Goal: Task Accomplishment & Management: Use online tool/utility

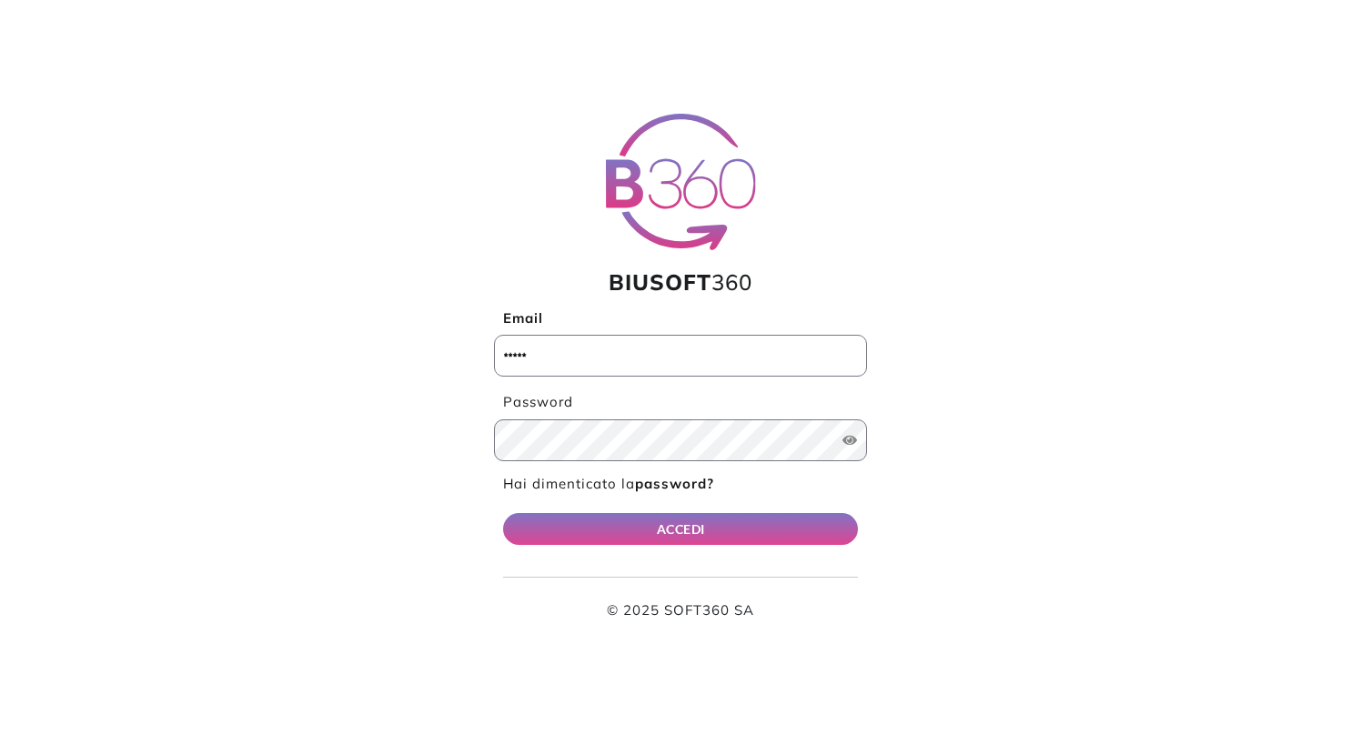
click at [454, 453] on div "BIUSOFT 360 Email Password ACCESSO NEGATO Username e/o Password non validi ! Ha…" at bounding box center [681, 367] width 1202 height 507
click at [671, 355] on input "Email" at bounding box center [680, 356] width 373 height 42
type input "**********"
click at [699, 536] on button "ACCEDI" at bounding box center [680, 529] width 355 height 32
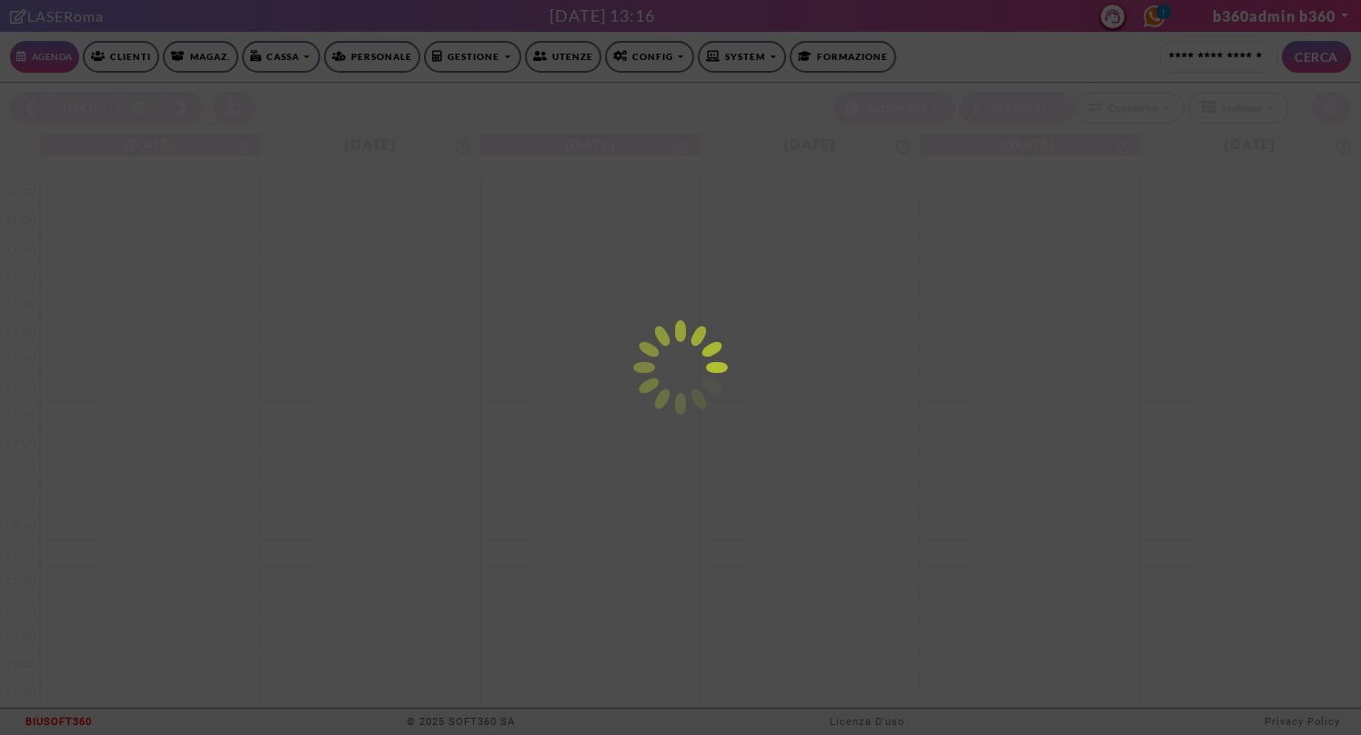
select select "********"
select select "*"
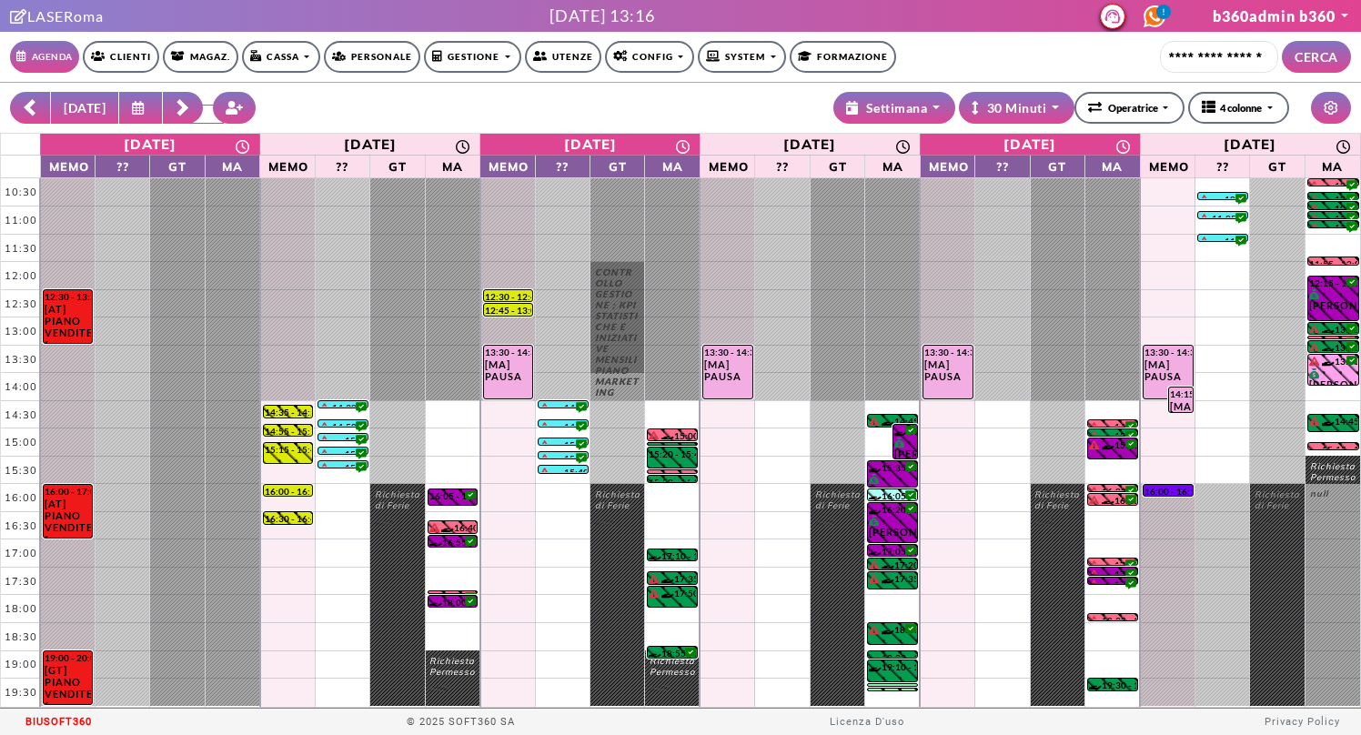
click at [490, 73] on nav "Agenda Clienti Magaz. Cassa Emissione Documenti Gestione documenti Personale Ge…" at bounding box center [680, 57] width 1341 height 50
click at [479, 66] on link "Gestione" at bounding box center [472, 57] width 96 height 32
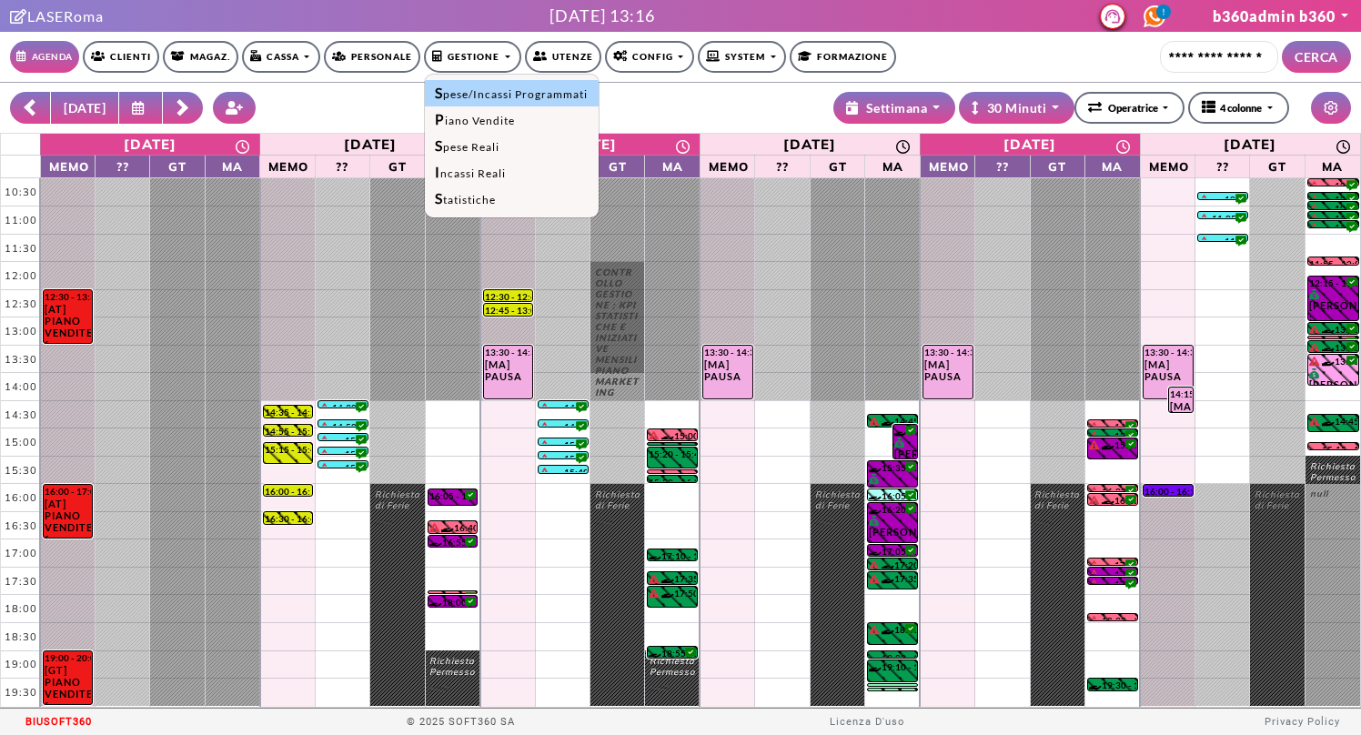
click at [474, 96] on link "Spese/Incassi Programmati" at bounding box center [511, 93] width 173 height 26
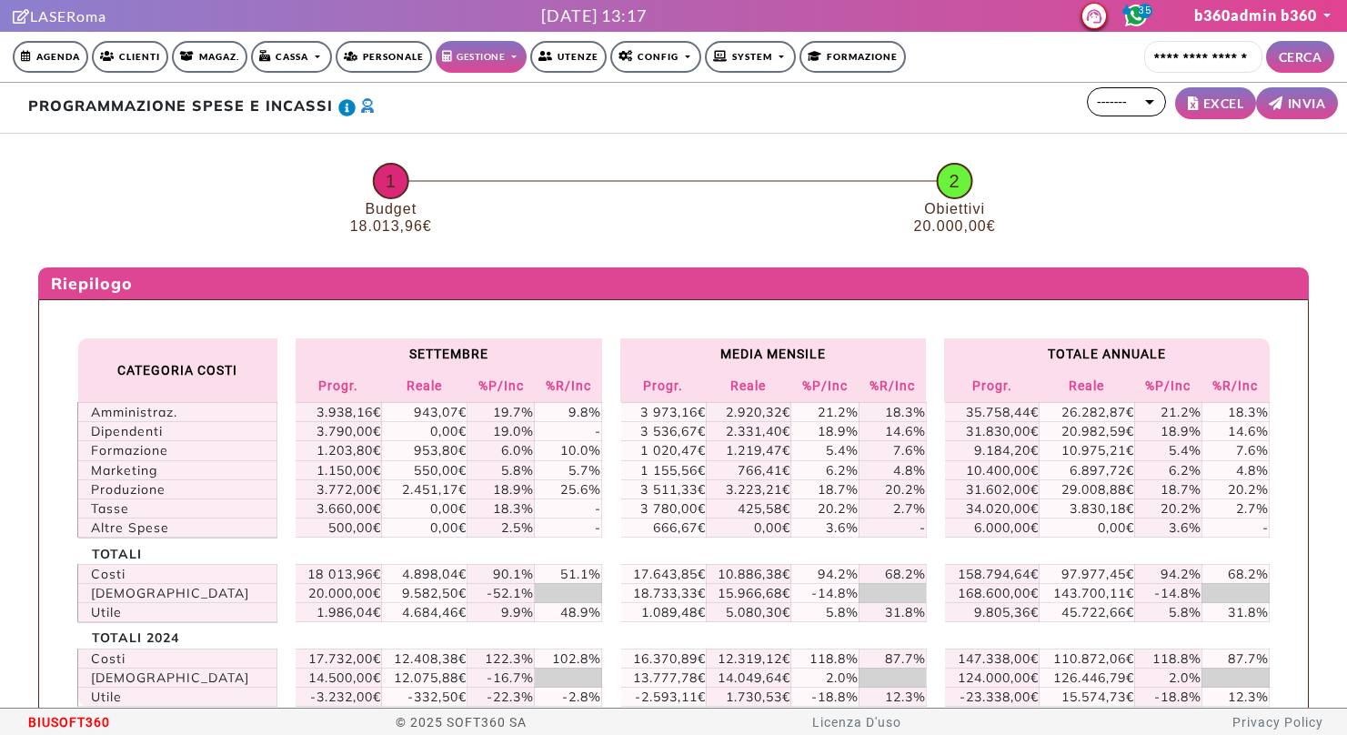
click at [505, 55] on link "Gestione" at bounding box center [481, 57] width 91 height 32
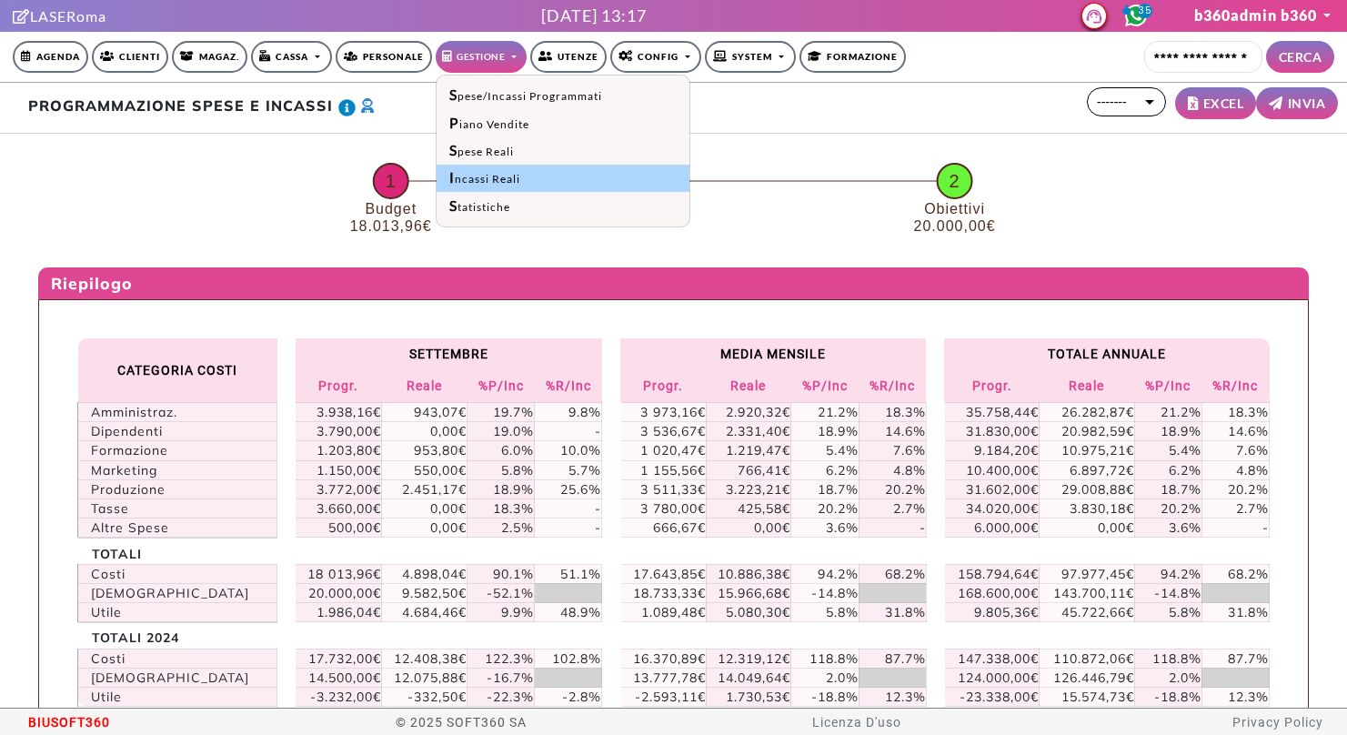
click at [509, 180] on link "Incassi Reali" at bounding box center [563, 178] width 253 height 27
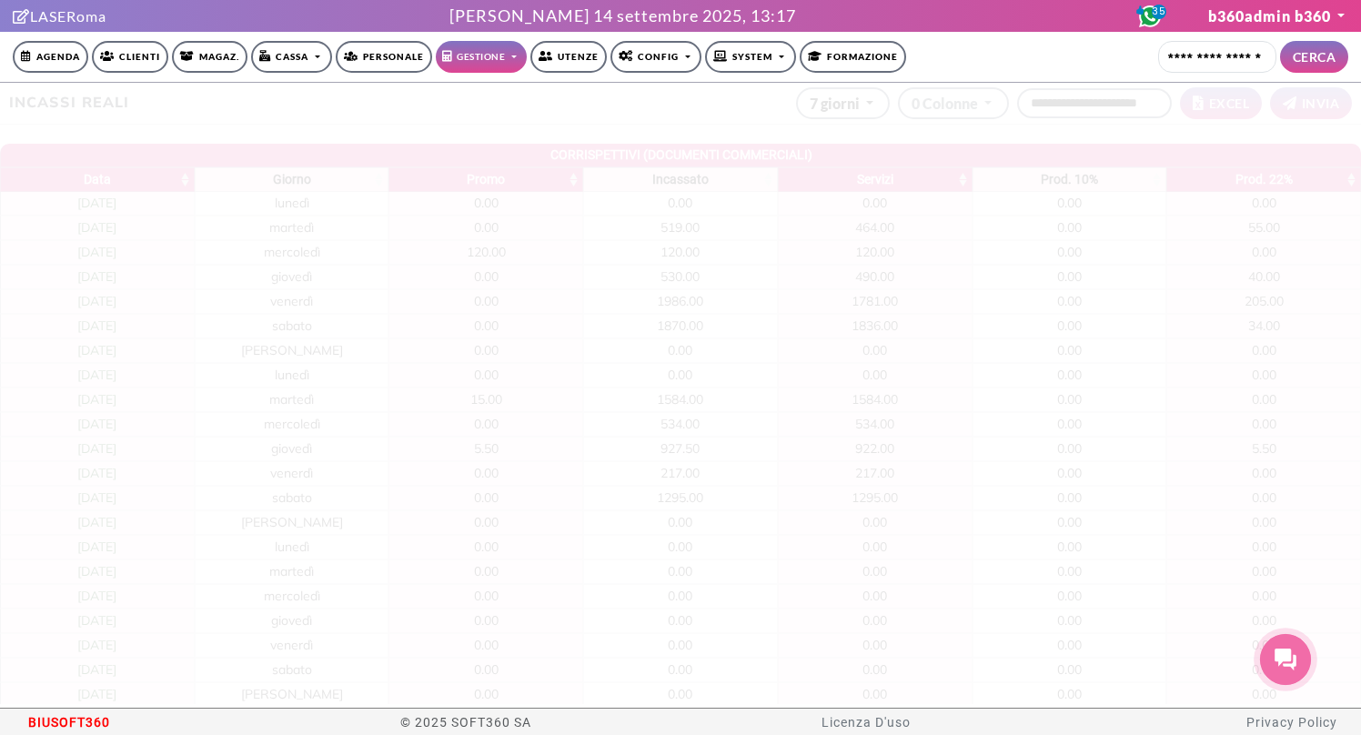
select select
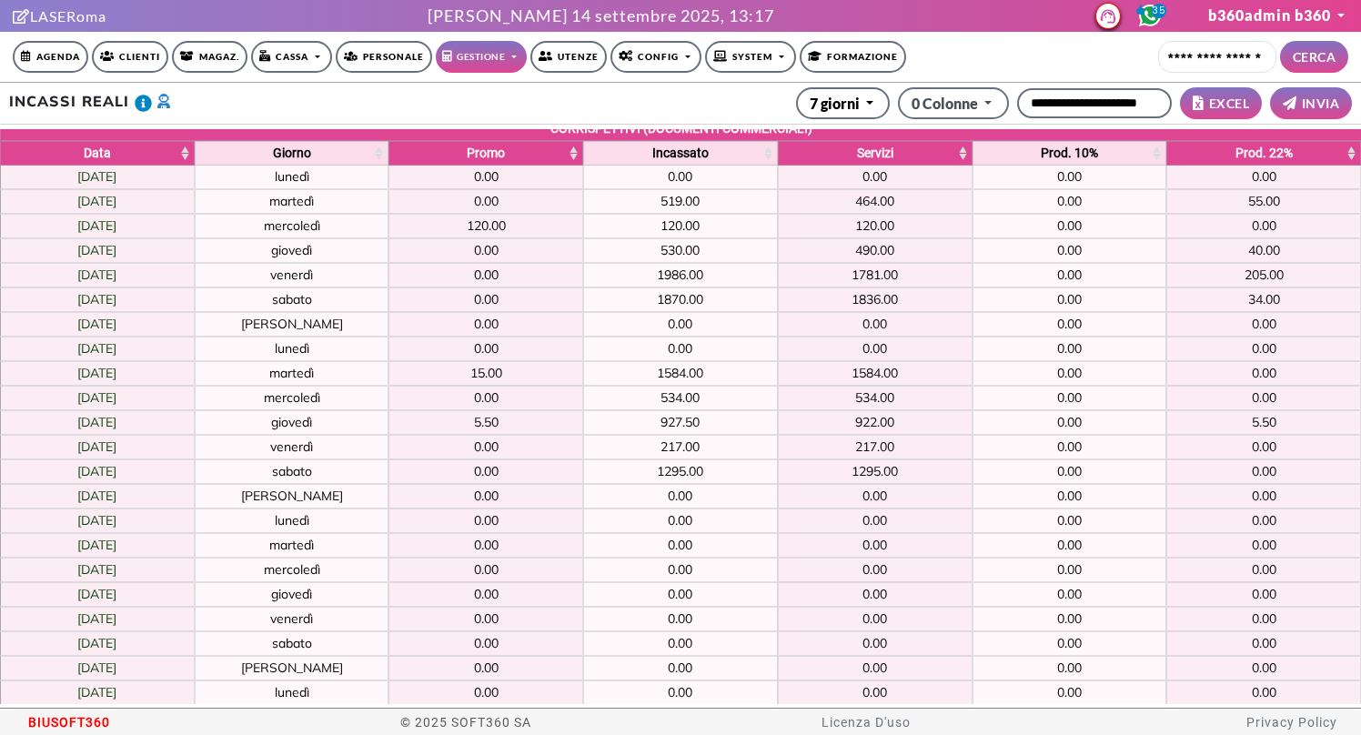
scroll to position [22, 0]
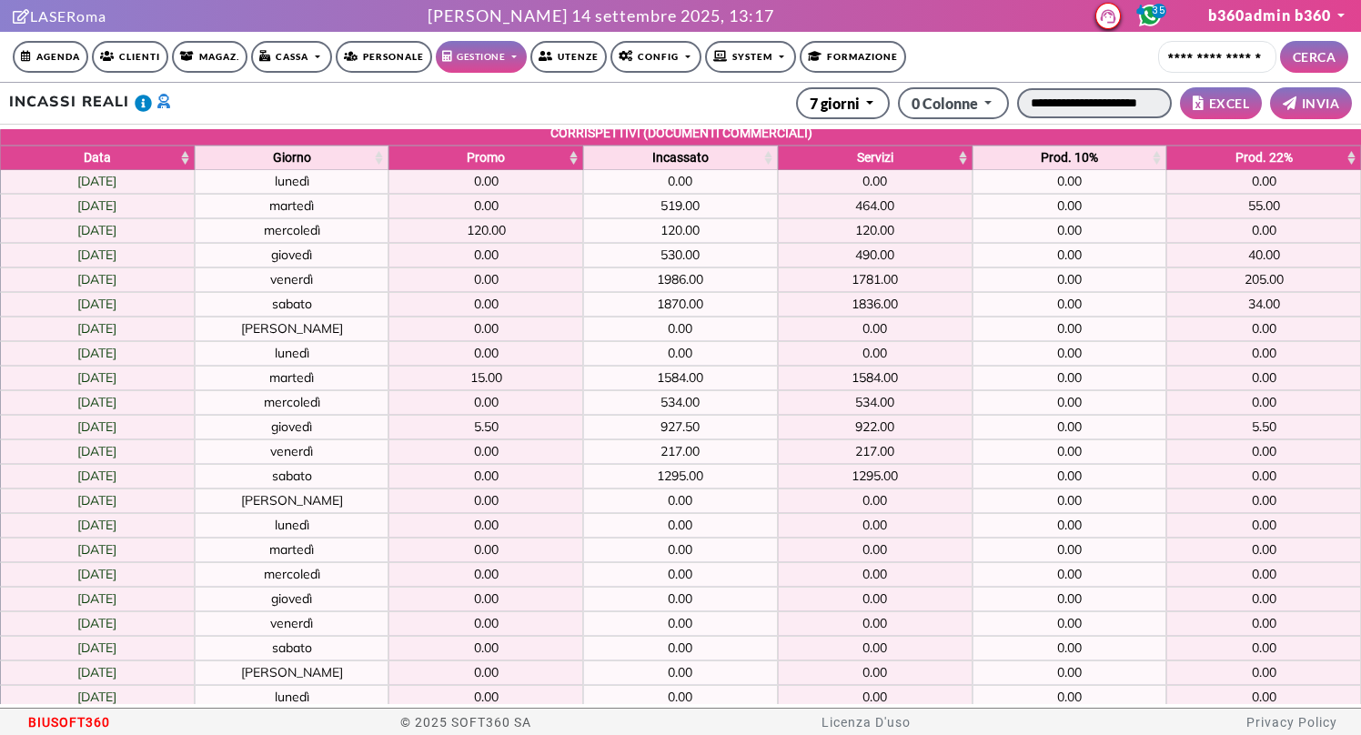
click at [1057, 96] on input "**********" at bounding box center [1094, 103] width 155 height 30
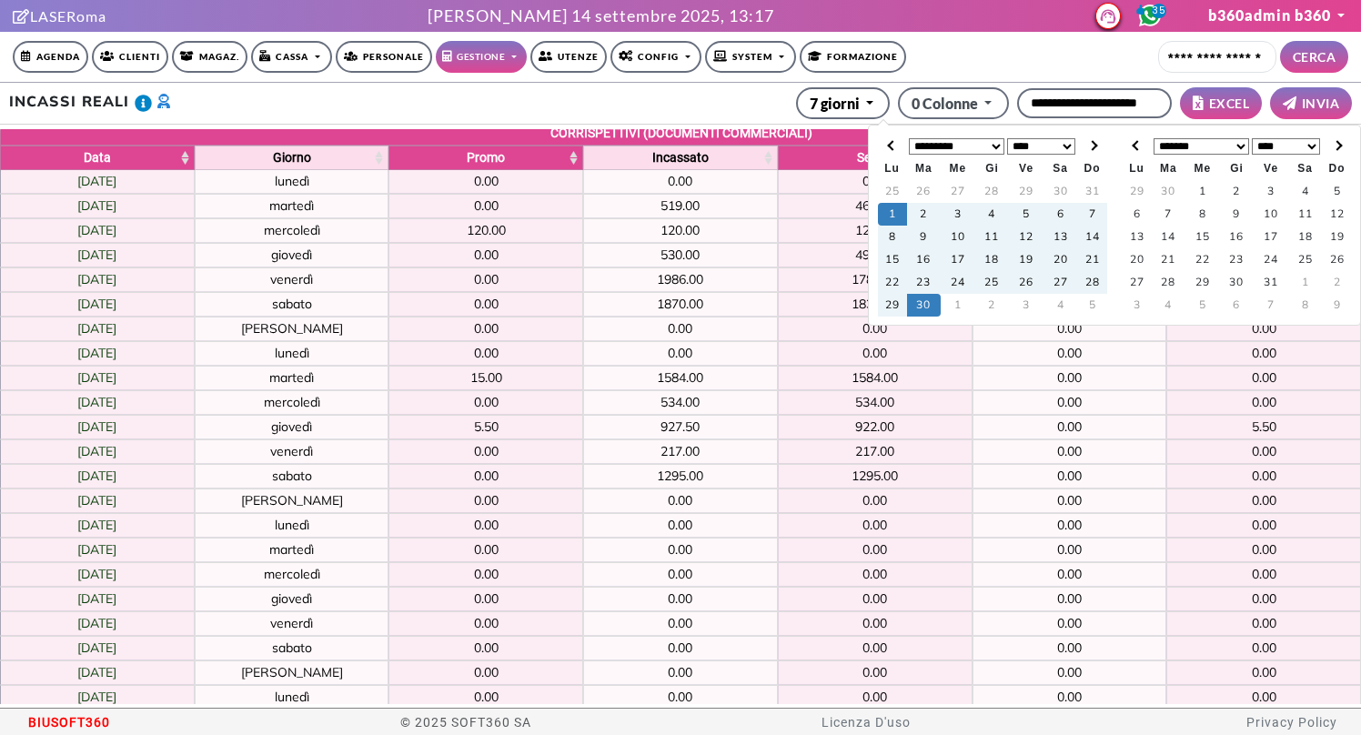
click at [491, 44] on link "Gestione" at bounding box center [481, 57] width 91 height 32
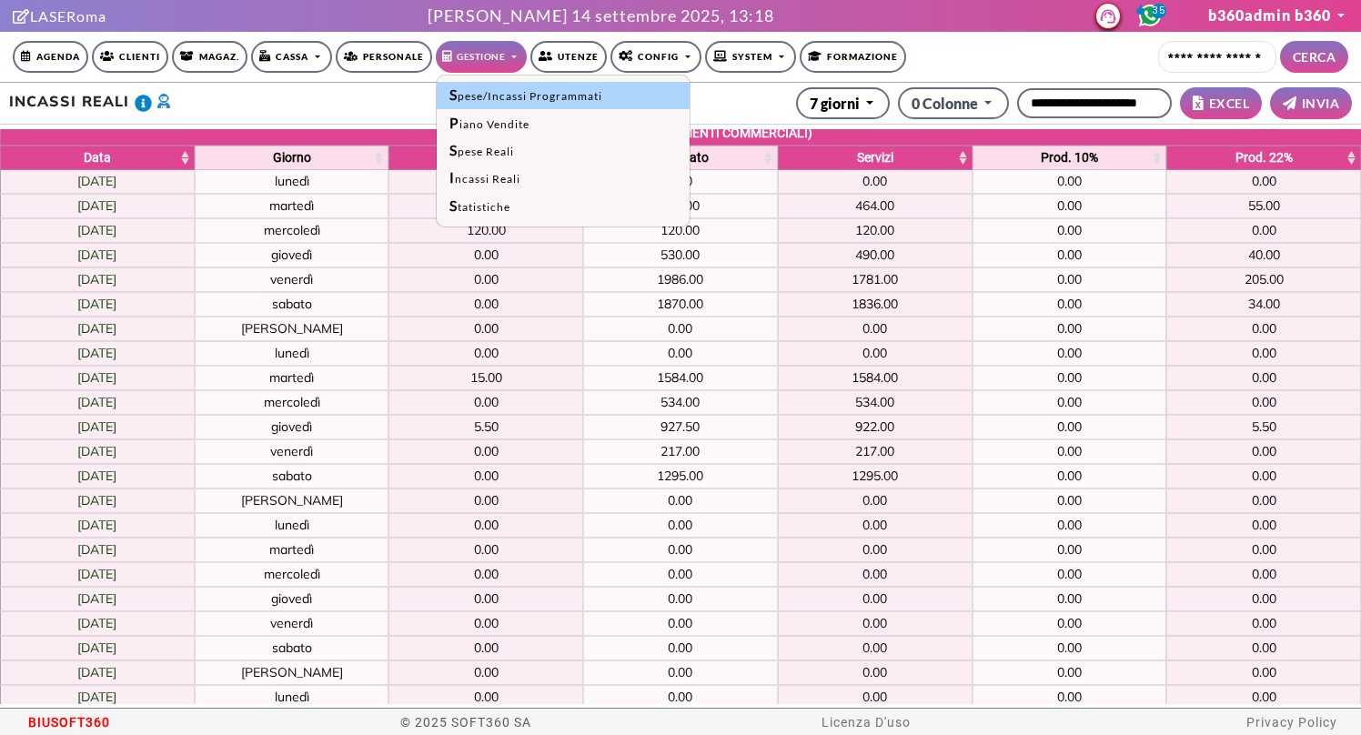
click at [529, 104] on link "Spese/Incassi Programmati" at bounding box center [563, 95] width 253 height 27
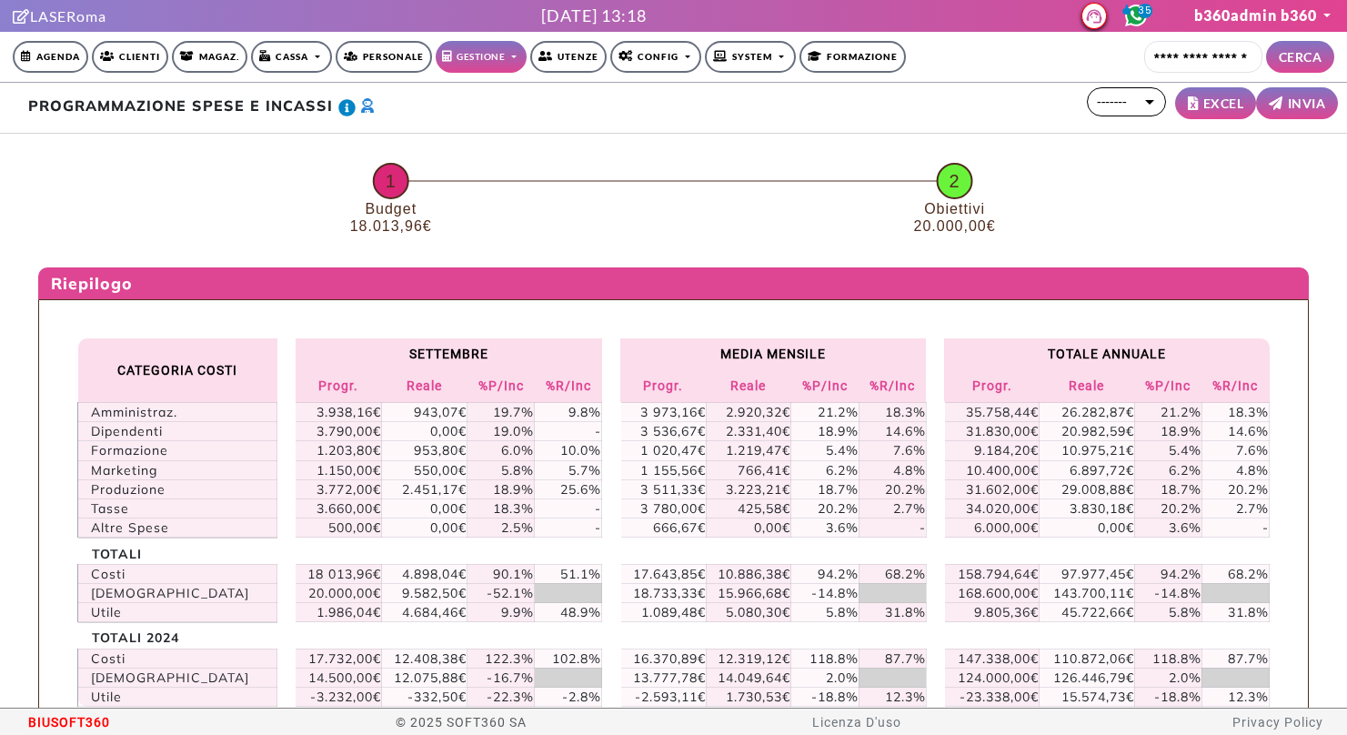
click at [478, 59] on link "Gestione" at bounding box center [481, 57] width 91 height 32
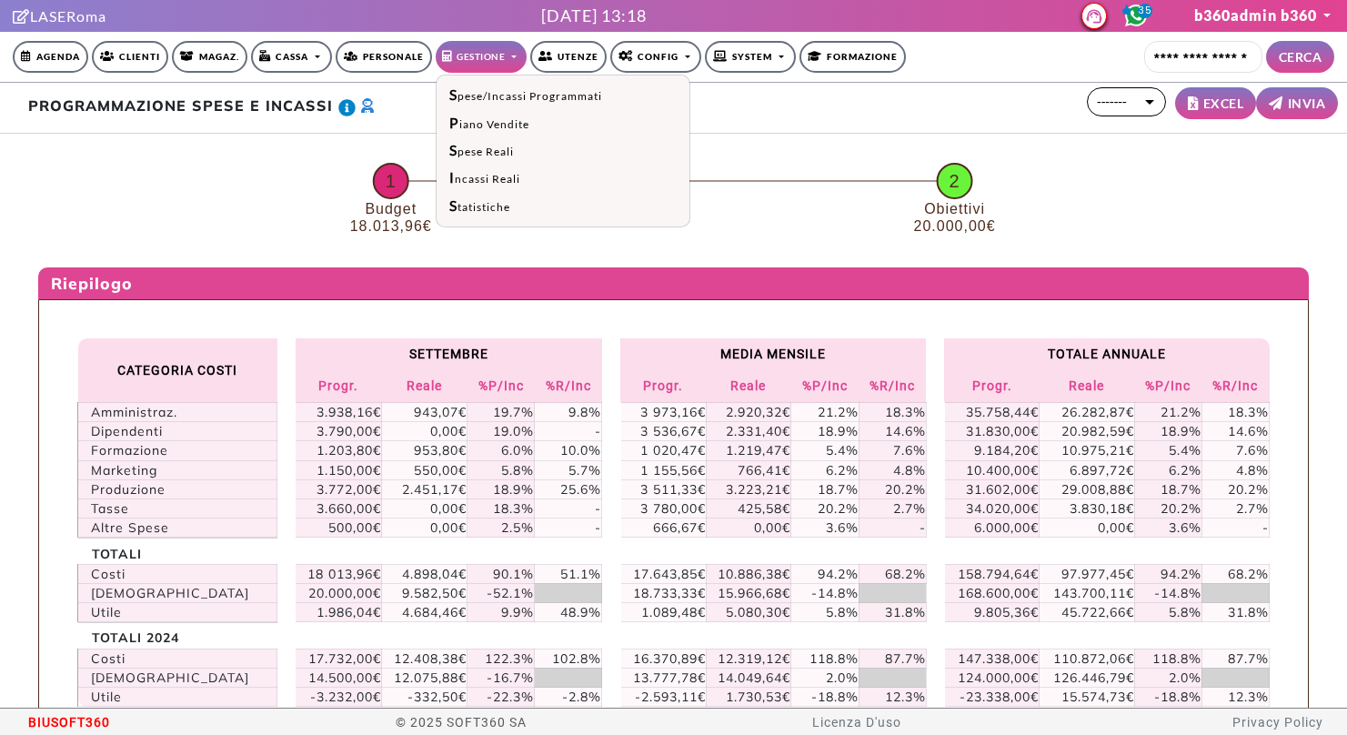
click at [478, 59] on link "Gestione" at bounding box center [481, 57] width 91 height 32
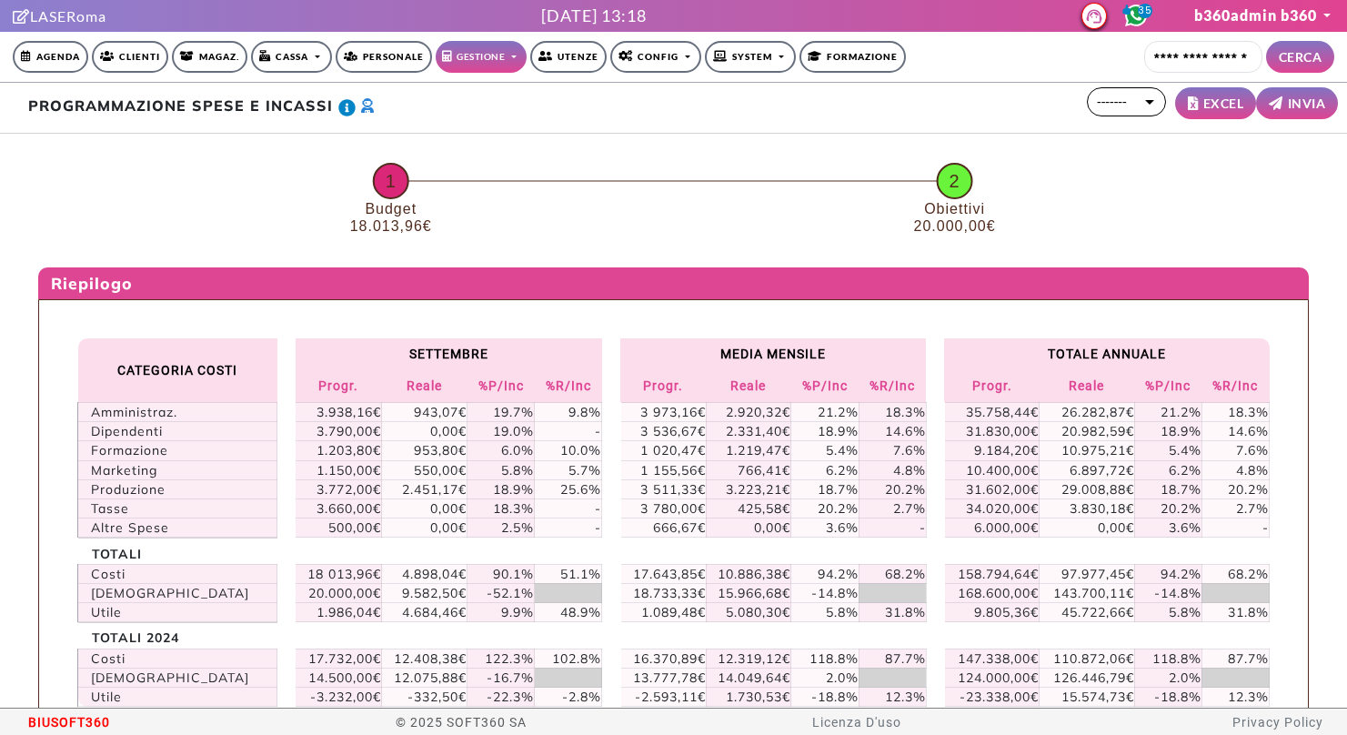
click at [379, 184] on circle at bounding box center [391, 181] width 33 height 33
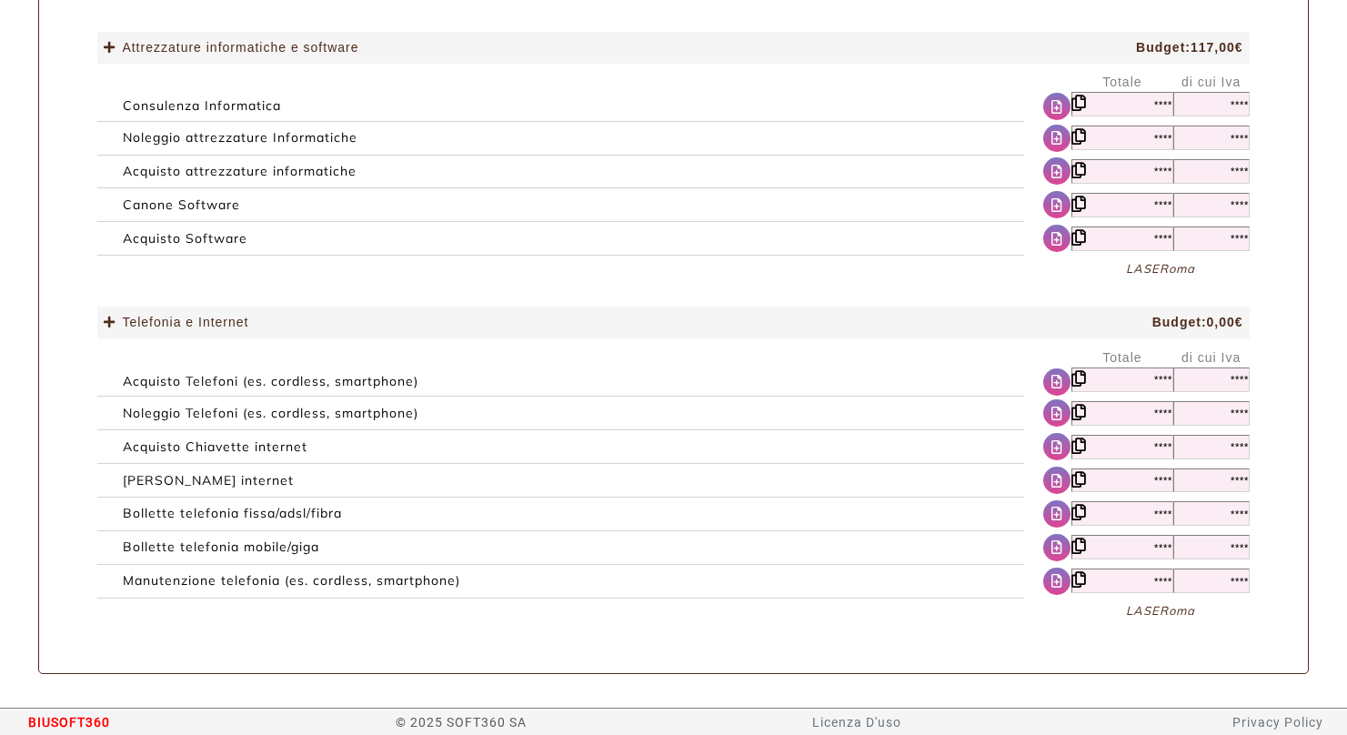
scroll to position [1564, 0]
click at [1078, 205] on icon "Duplica questa cella" at bounding box center [1079, 205] width 15 height 16
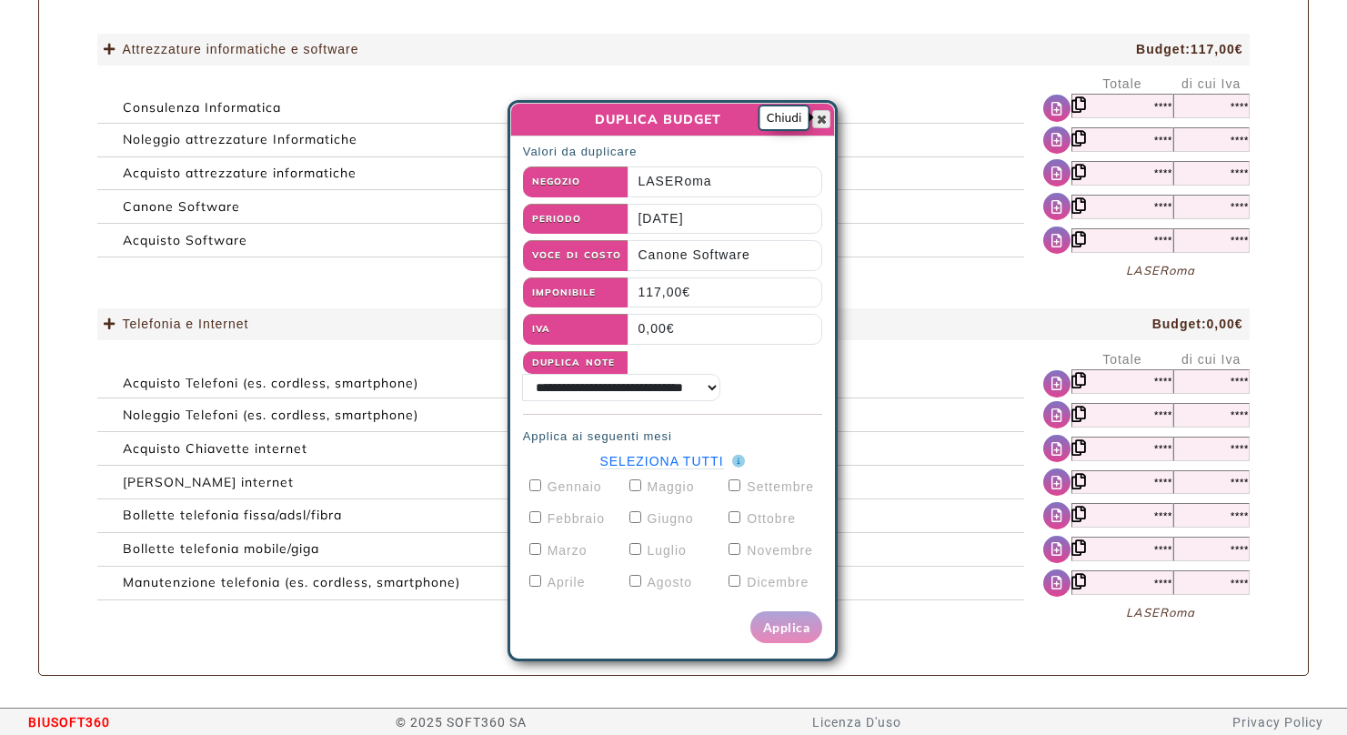
click at [820, 117] on span "button" at bounding box center [821, 119] width 15 height 15
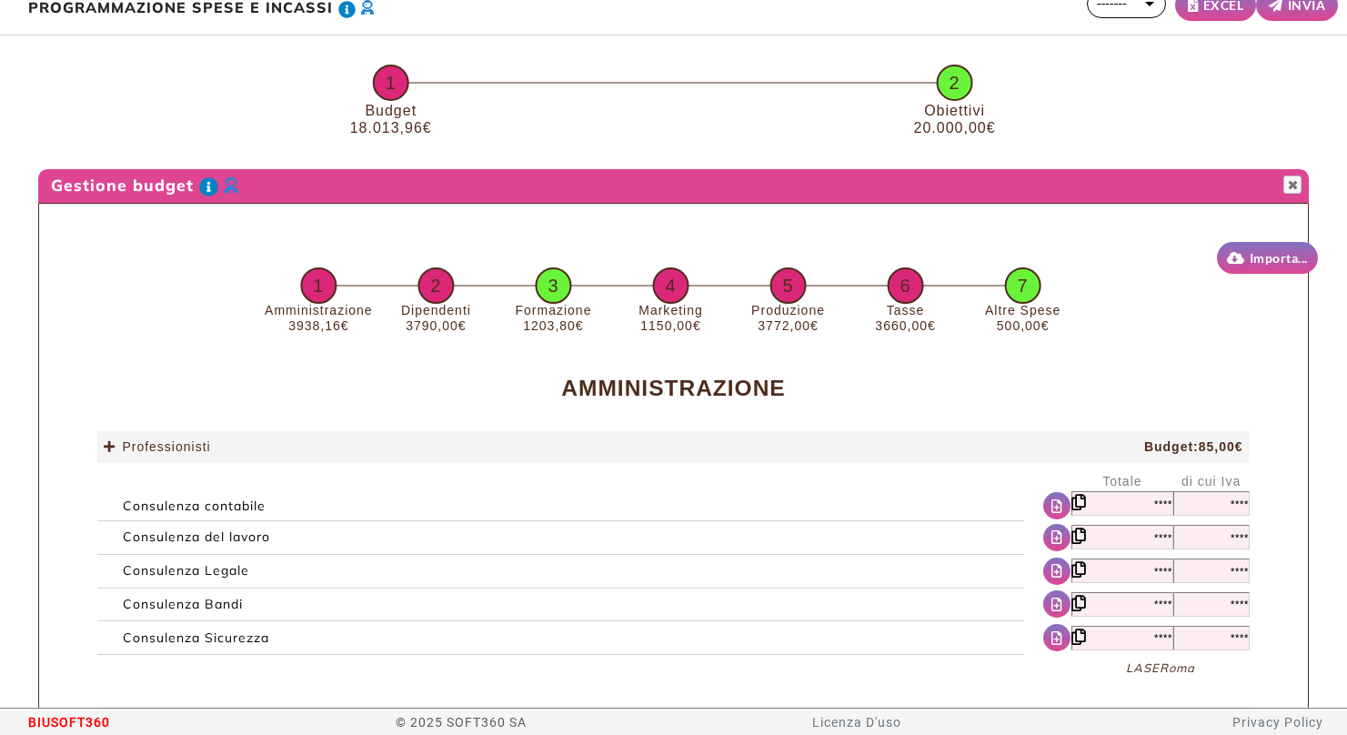
scroll to position [0, 0]
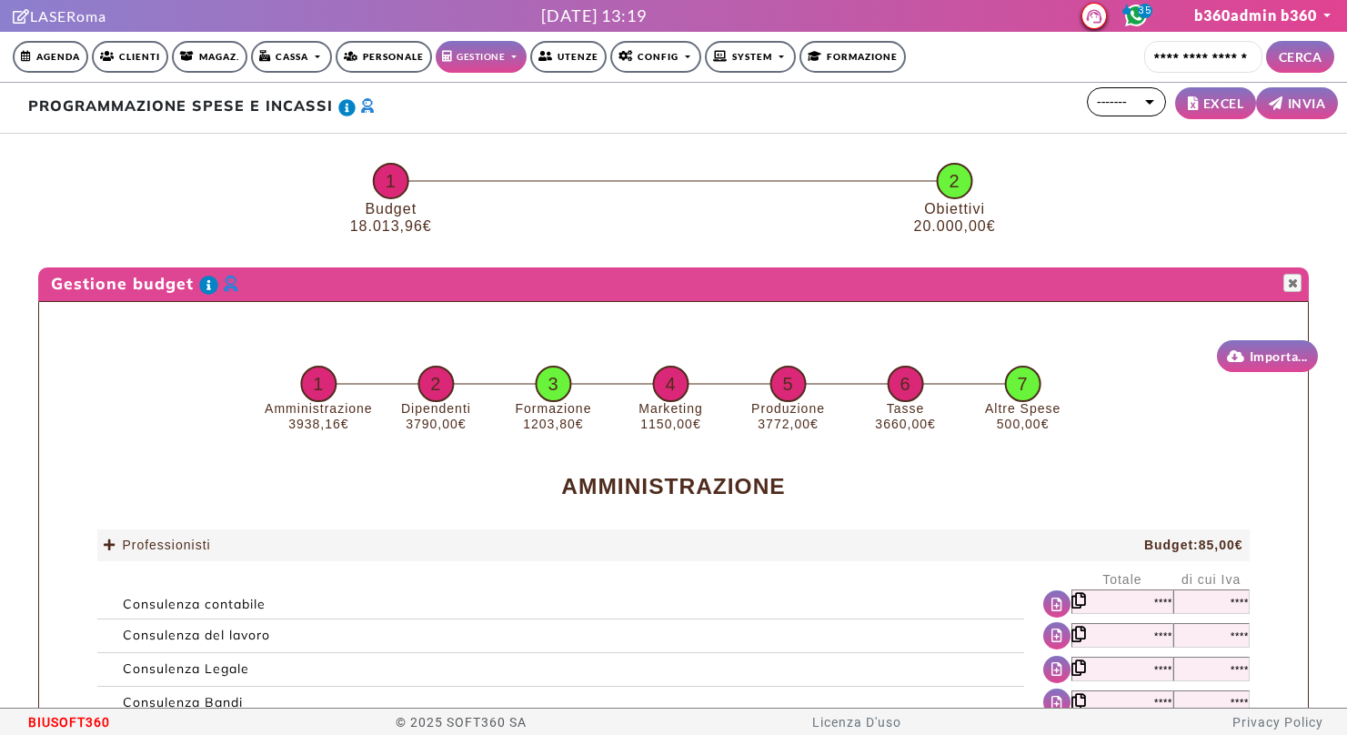
click at [953, 173] on tspan "2" at bounding box center [955, 181] width 11 height 20
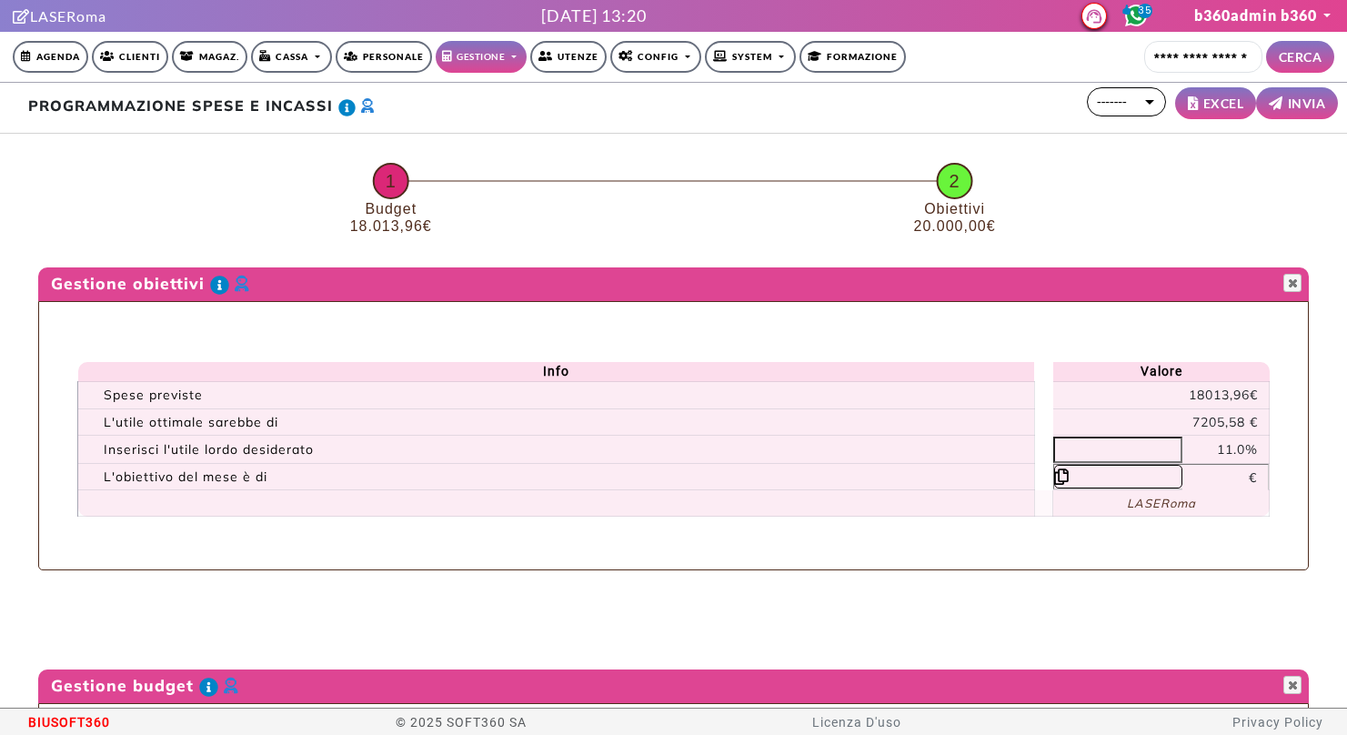
click at [469, 49] on link "Gestione" at bounding box center [481, 57] width 91 height 32
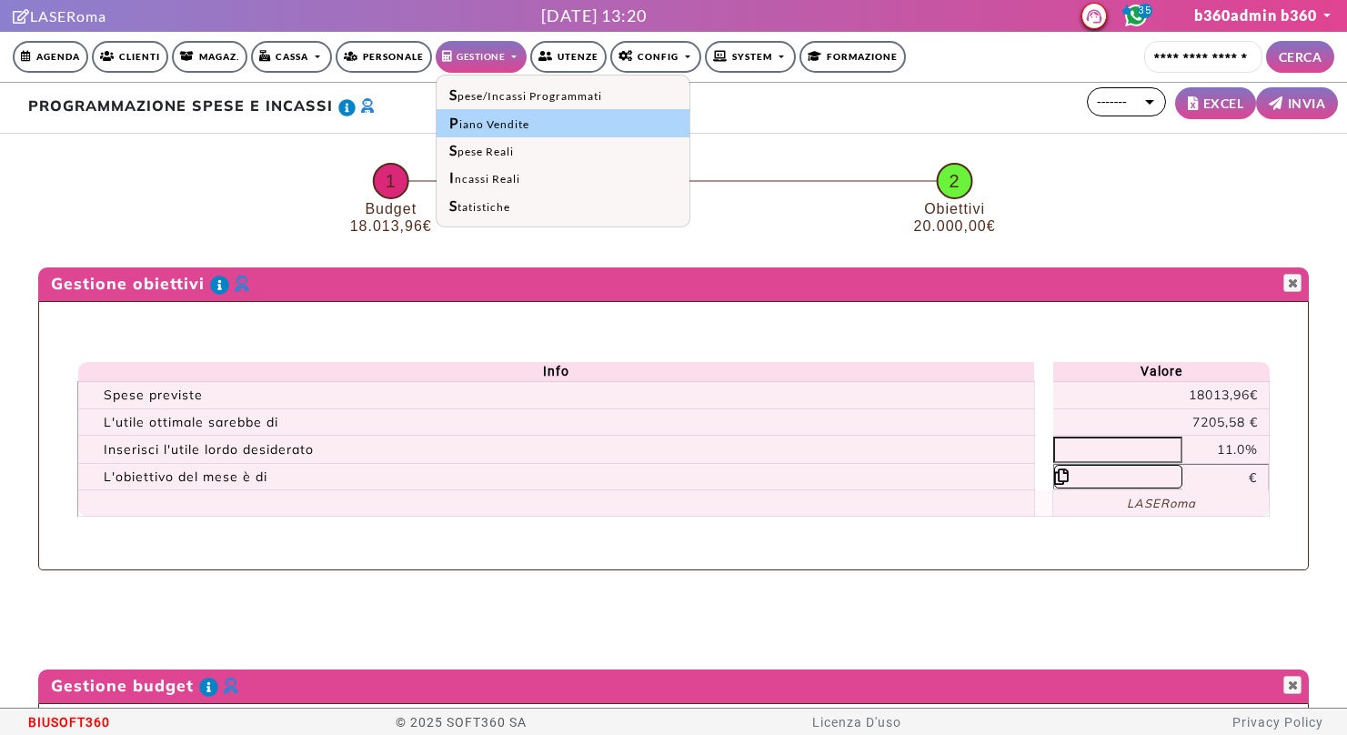
click at [467, 113] on link "Piano Vendite" at bounding box center [563, 122] width 253 height 27
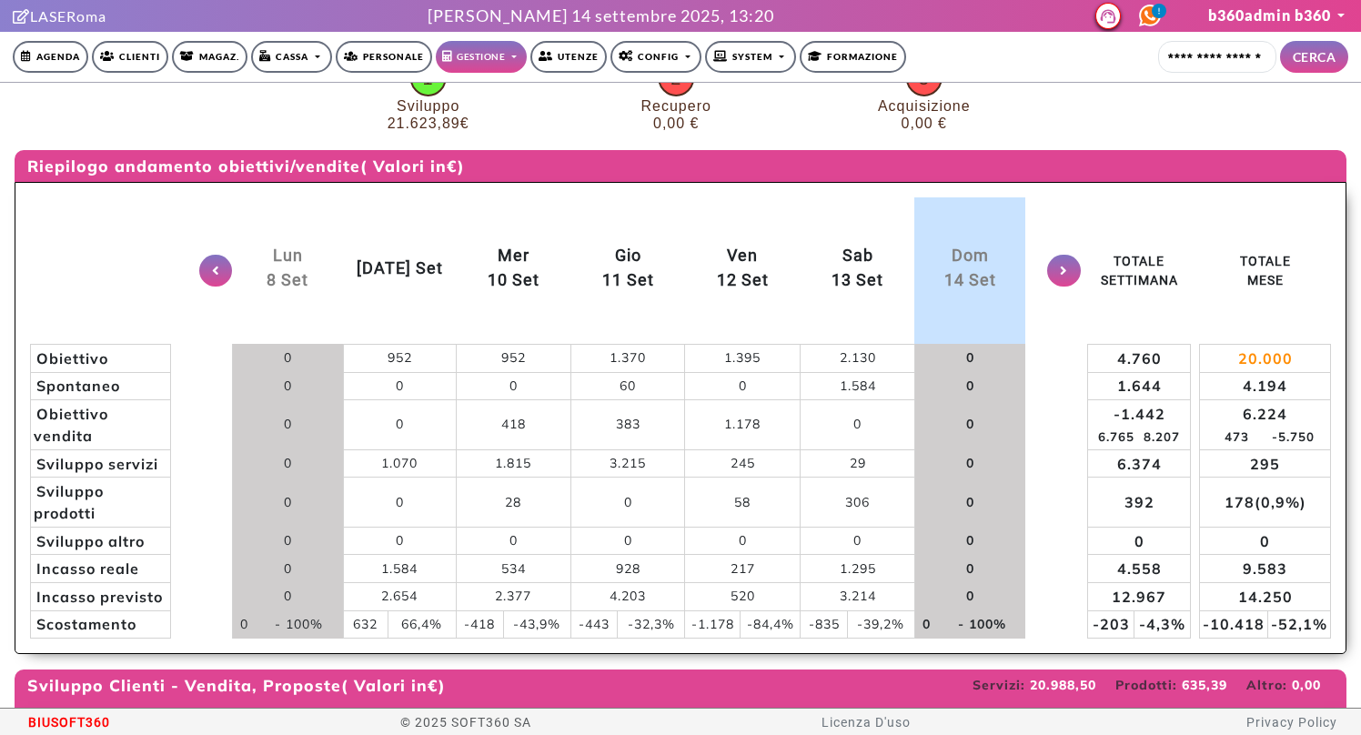
scroll to position [116, 0]
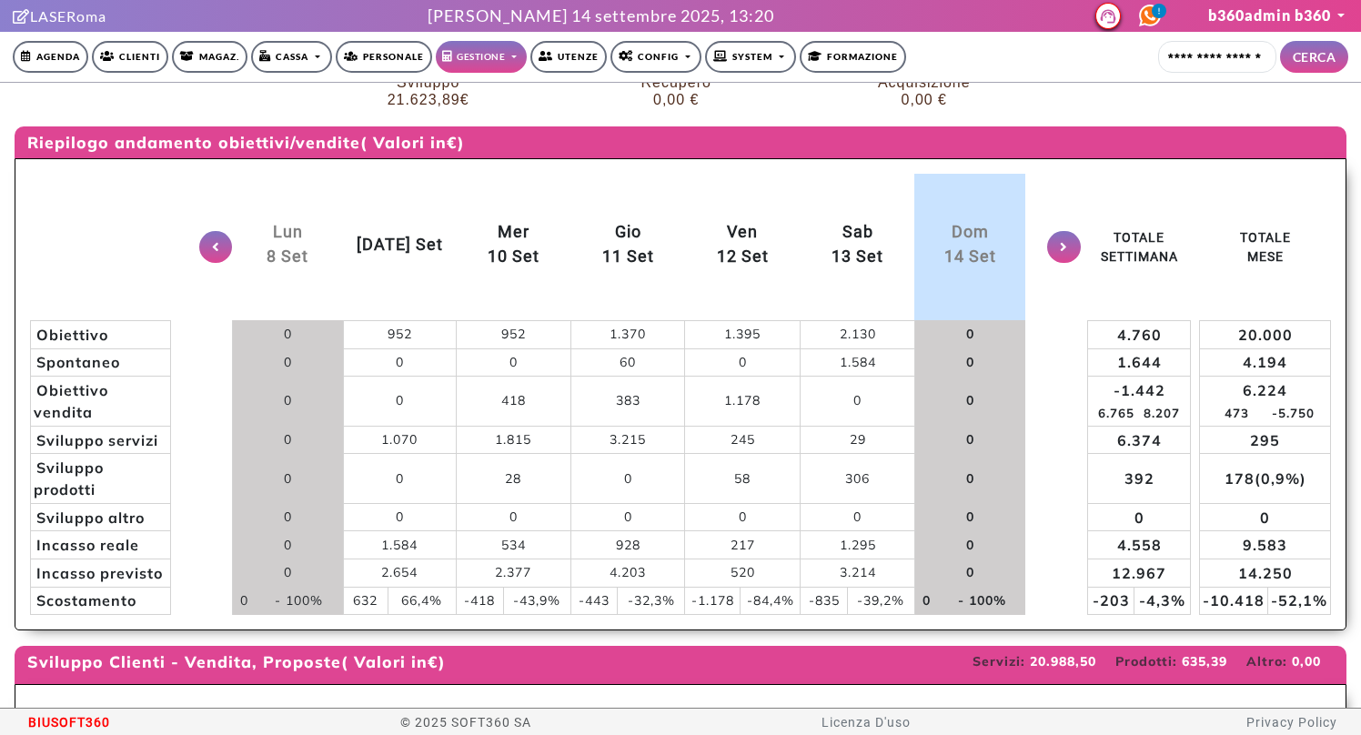
click at [207, 263] on button at bounding box center [216, 247] width 34 height 32
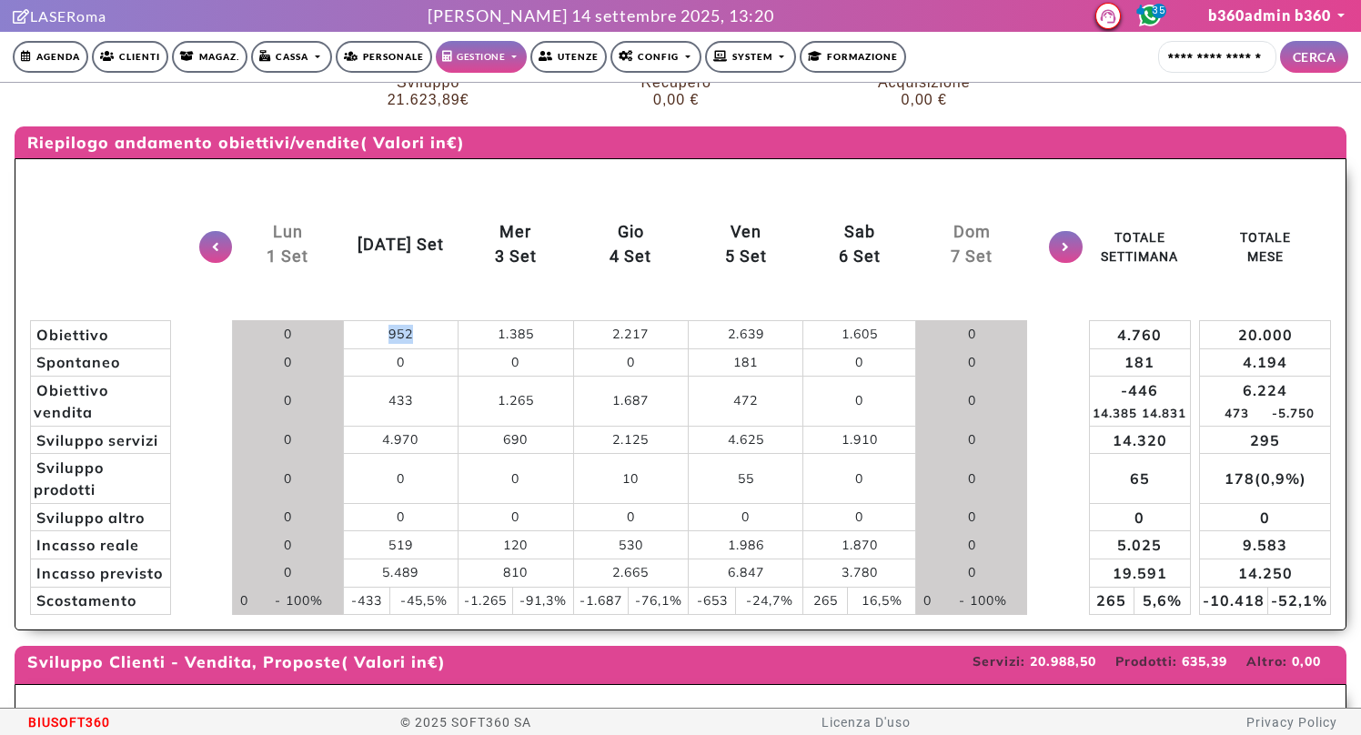
drag, startPoint x: 377, startPoint y: 355, endPoint x: 428, endPoint y: 352, distance: 51.0
click at [428, 348] on td "952" at bounding box center [400, 334] width 115 height 28
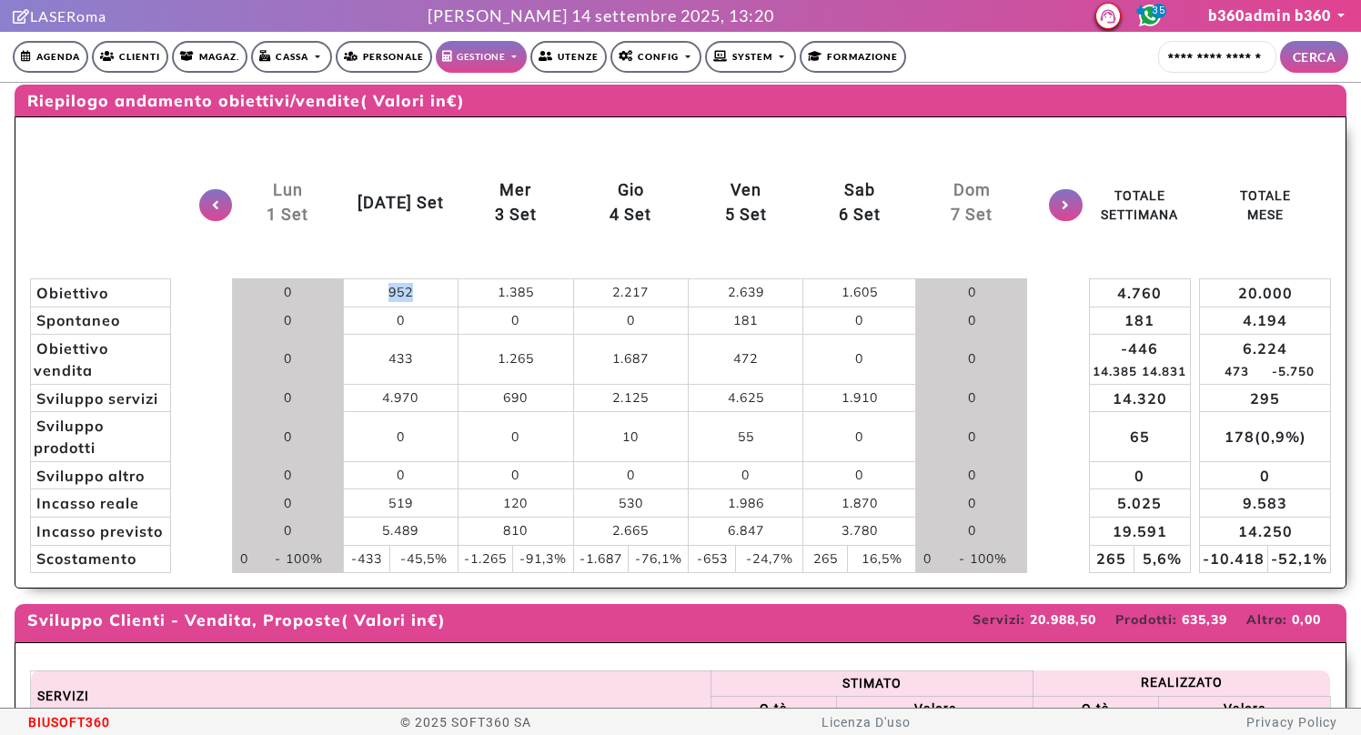
scroll to position [172, 0]
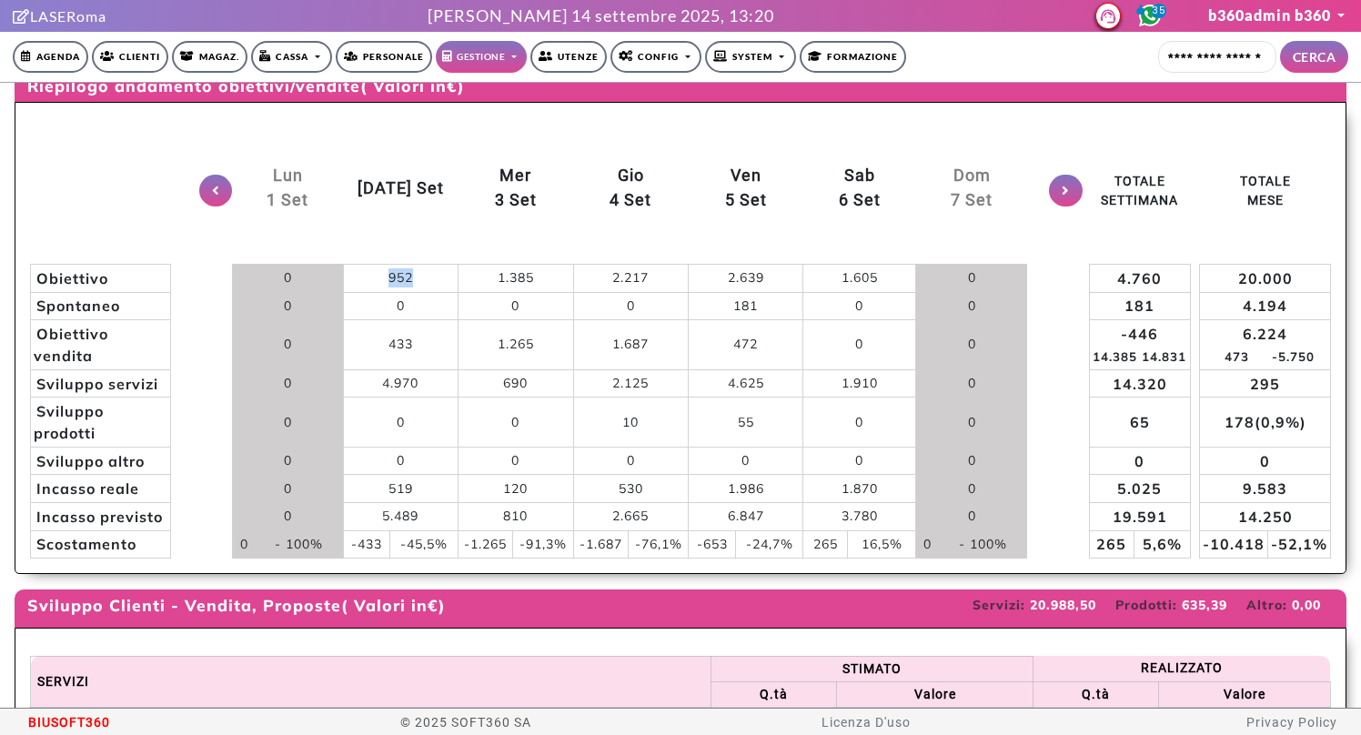
click at [428, 352] on td "433" at bounding box center [400, 345] width 115 height 50
drag, startPoint x: 384, startPoint y: 529, endPoint x: 418, endPoint y: 531, distance: 34.6
click at [418, 503] on td "519" at bounding box center [400, 489] width 115 height 28
drag, startPoint x: 343, startPoint y: 590, endPoint x: 375, endPoint y: 590, distance: 31.8
click at [375, 559] on td "-433" at bounding box center [366, 544] width 46 height 28
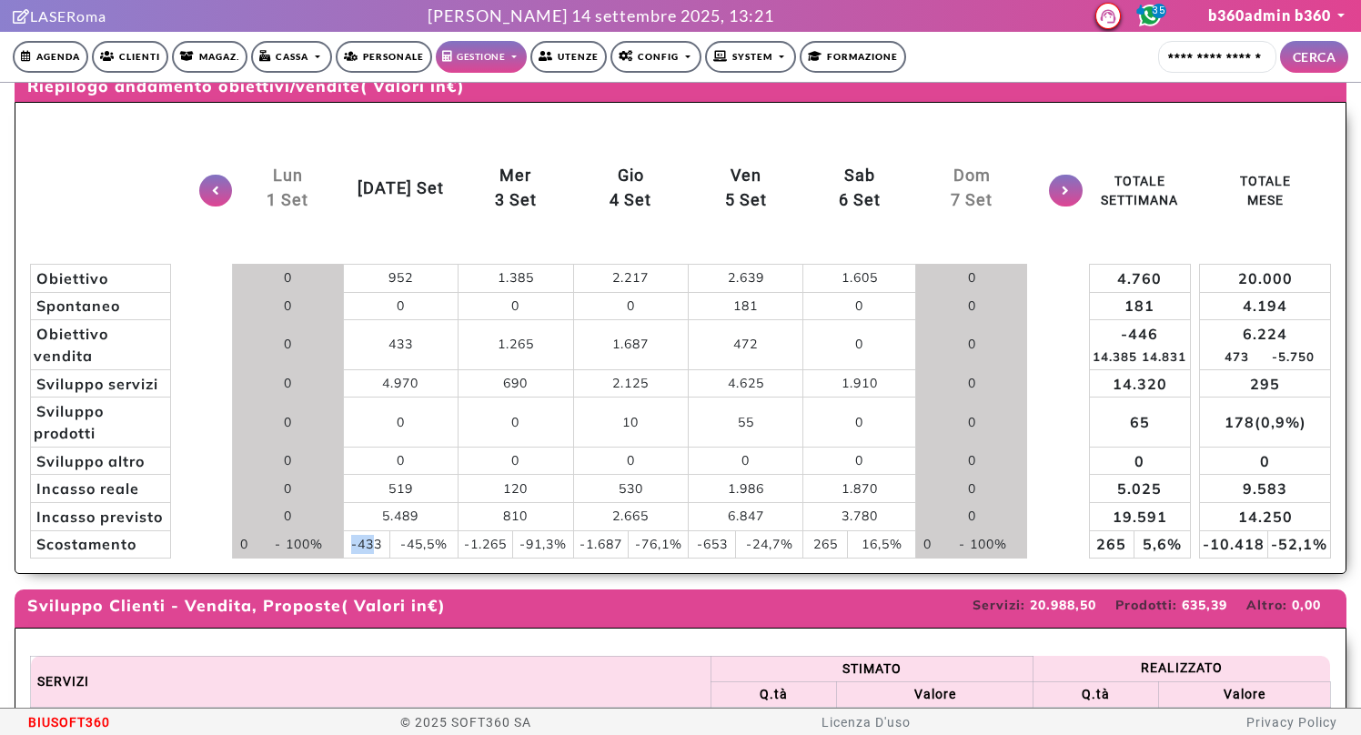
click at [519, 292] on td "1.385" at bounding box center [516, 278] width 116 height 28
click at [1049, 207] on button at bounding box center [1066, 191] width 34 height 32
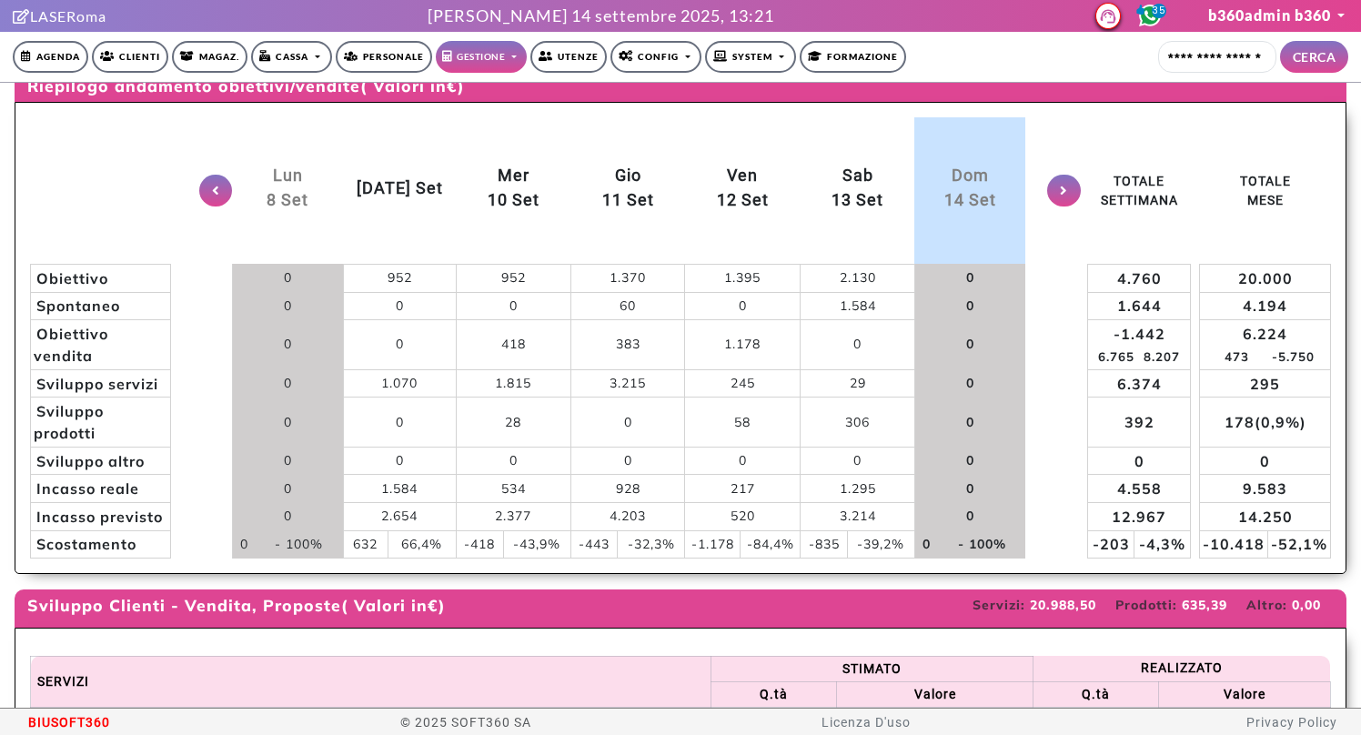
click at [1060, 197] on icon at bounding box center [1064, 191] width 8 height 14
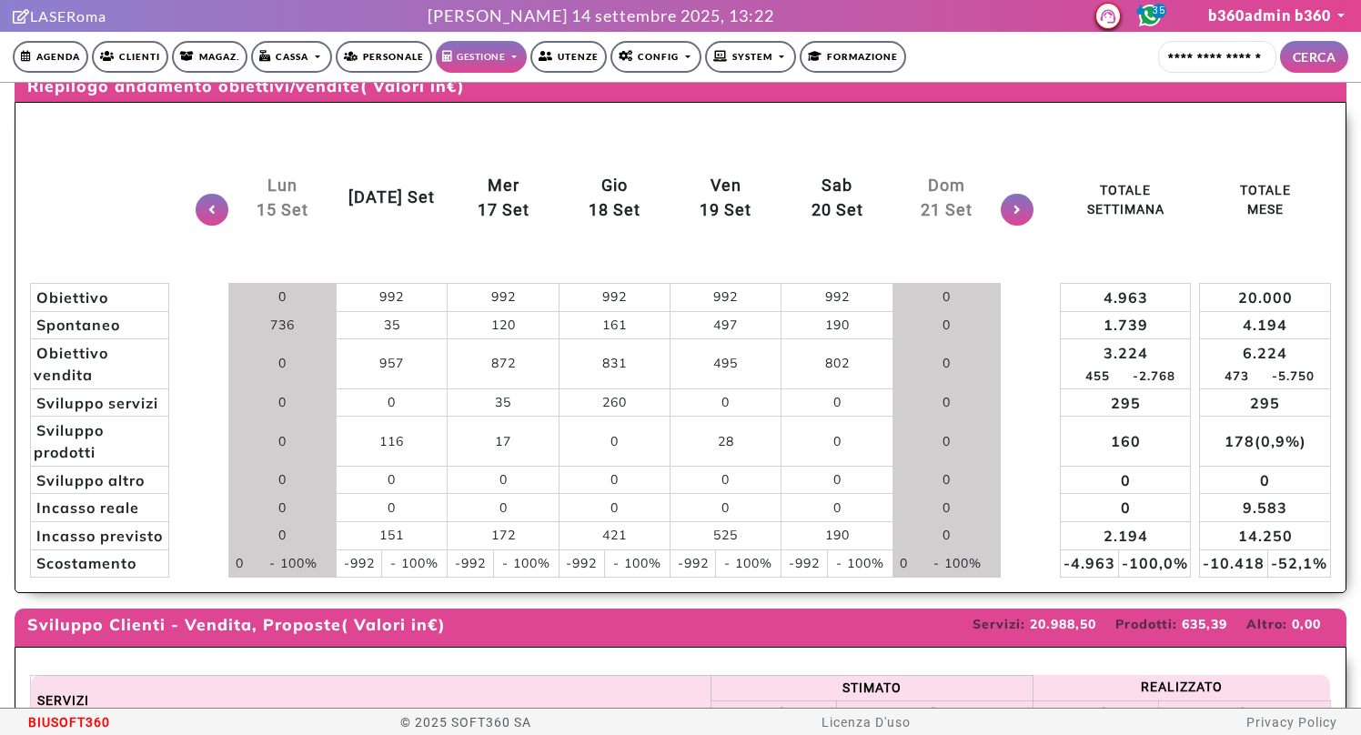
click at [134, 55] on link "Clienti" at bounding box center [130, 57] width 76 height 32
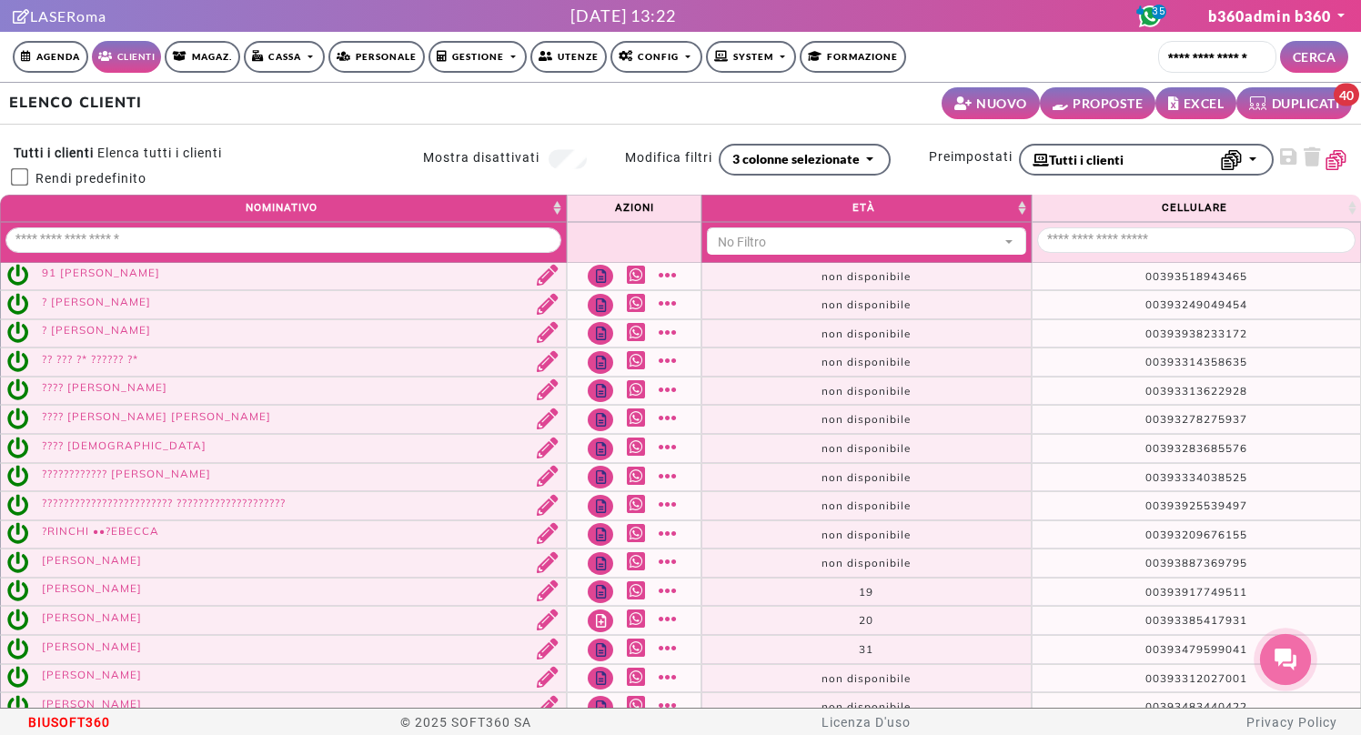
select select
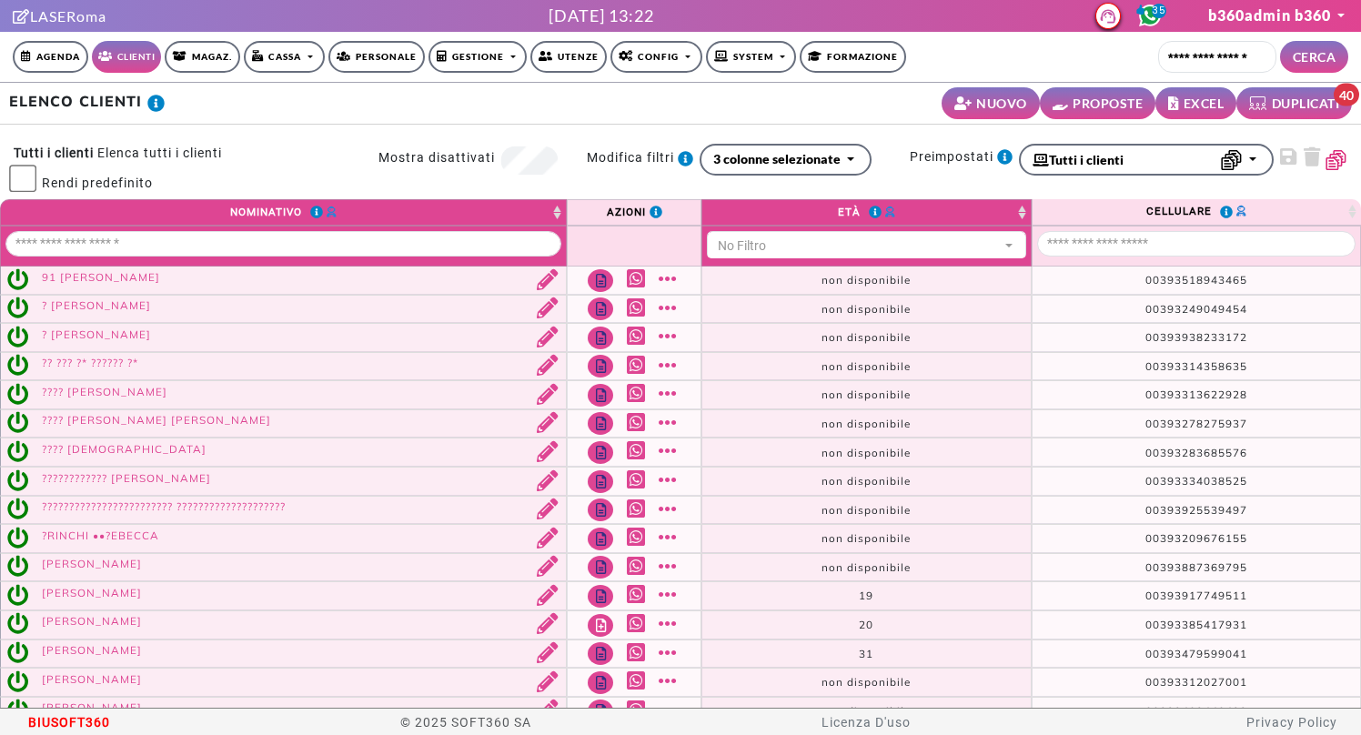
click at [1090, 113] on link "PROPOSTE" at bounding box center [1098, 103] width 116 height 32
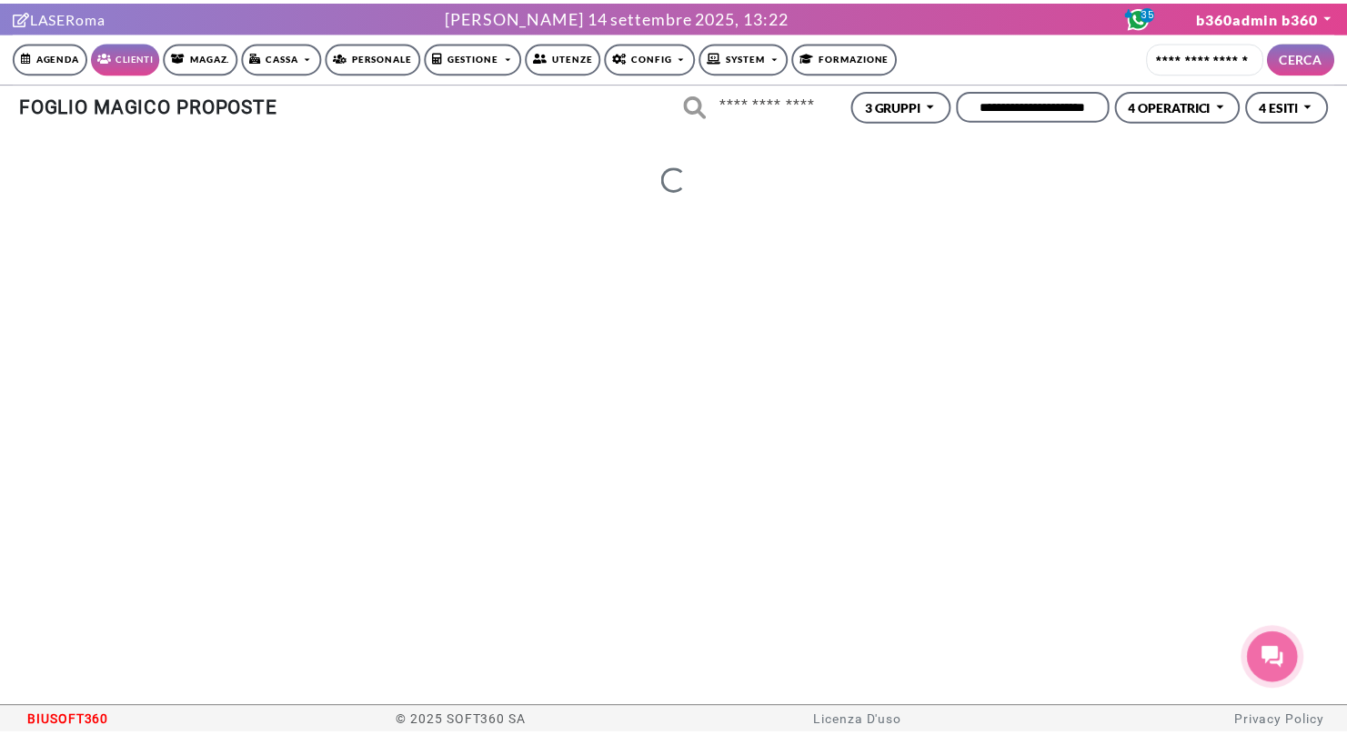
scroll to position [29, 0]
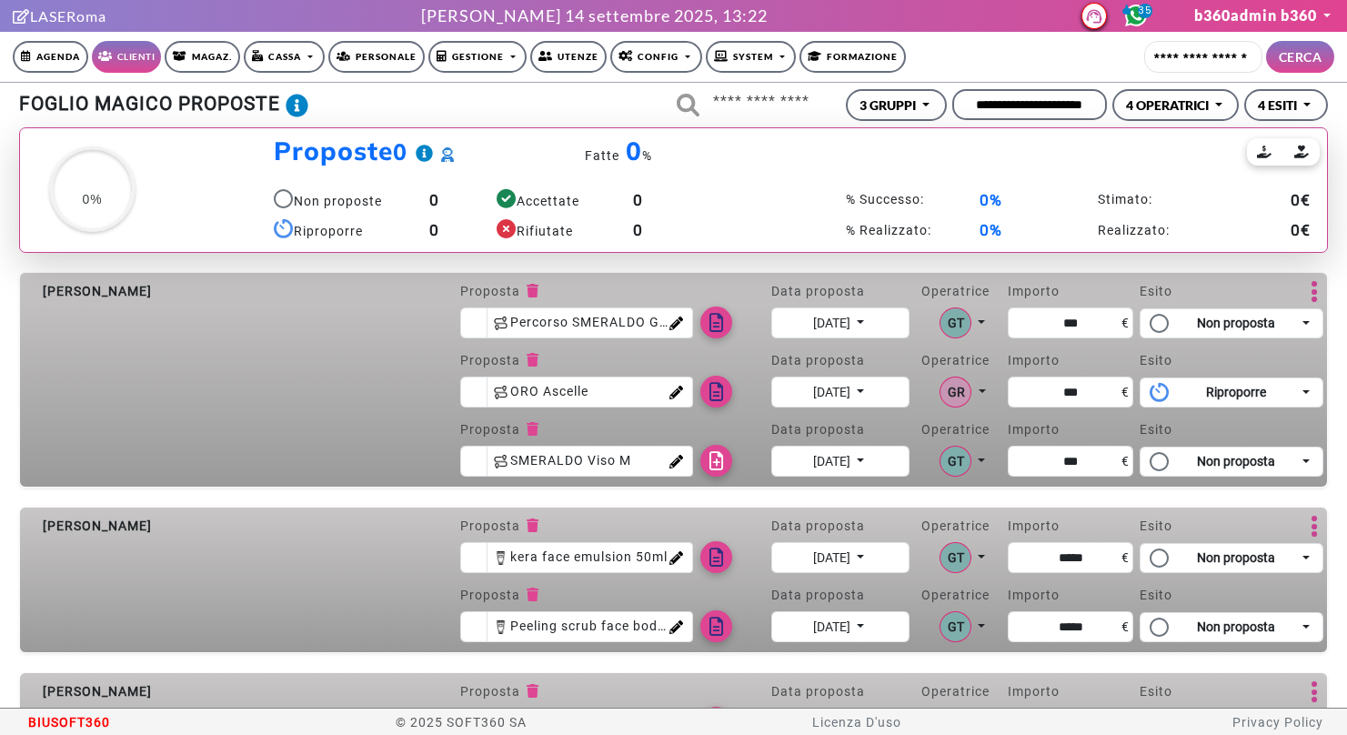
click at [1047, 122] on div "**********" at bounding box center [673, 105] width 1347 height 45
click at [1038, 105] on input "**********" at bounding box center [1030, 104] width 155 height 31
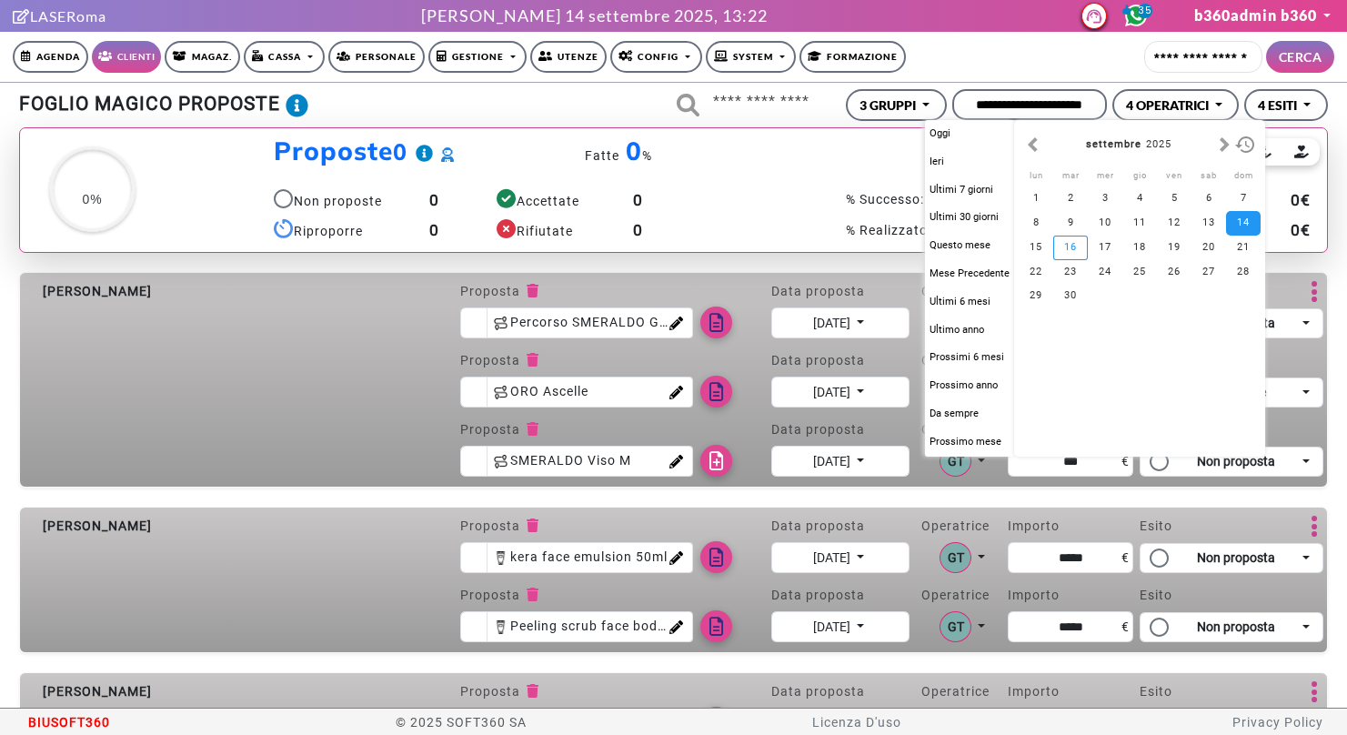
click at [1072, 255] on div "16" at bounding box center [1071, 248] width 35 height 25
type input "**********"
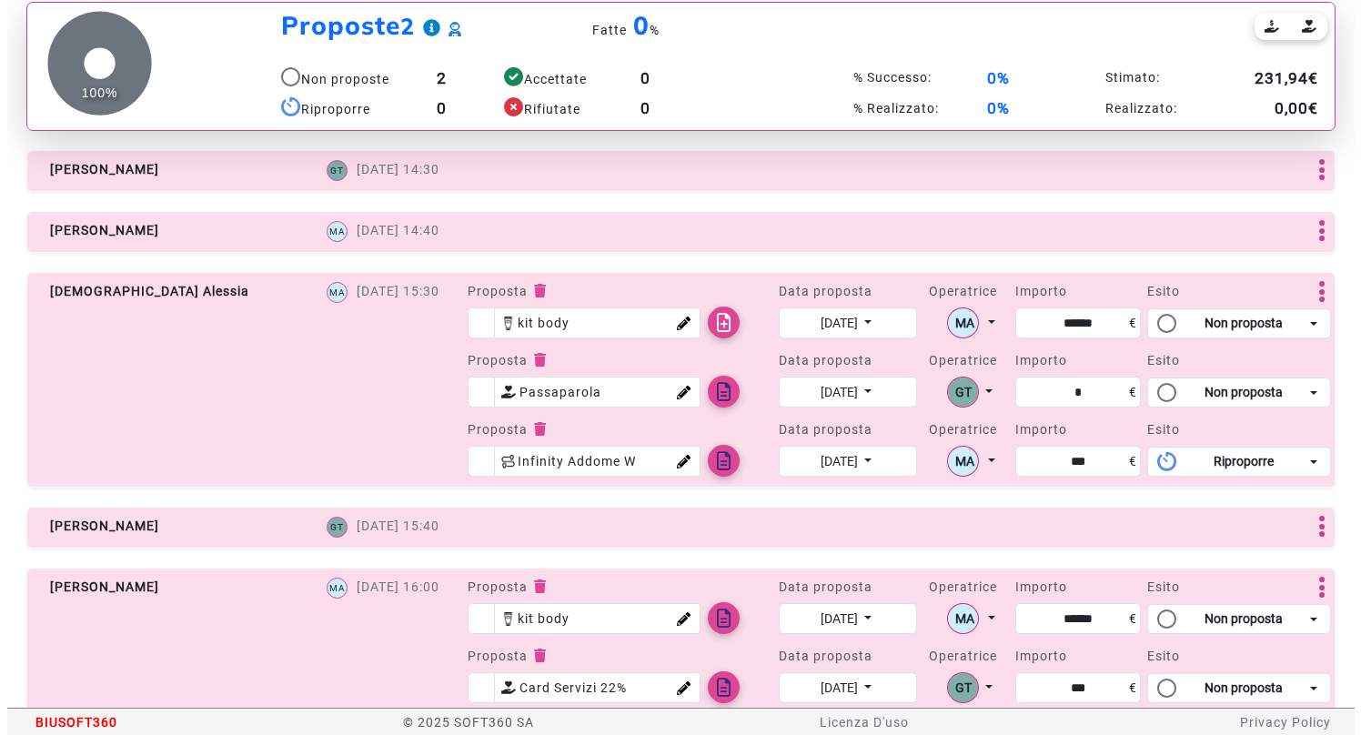
scroll to position [120, 0]
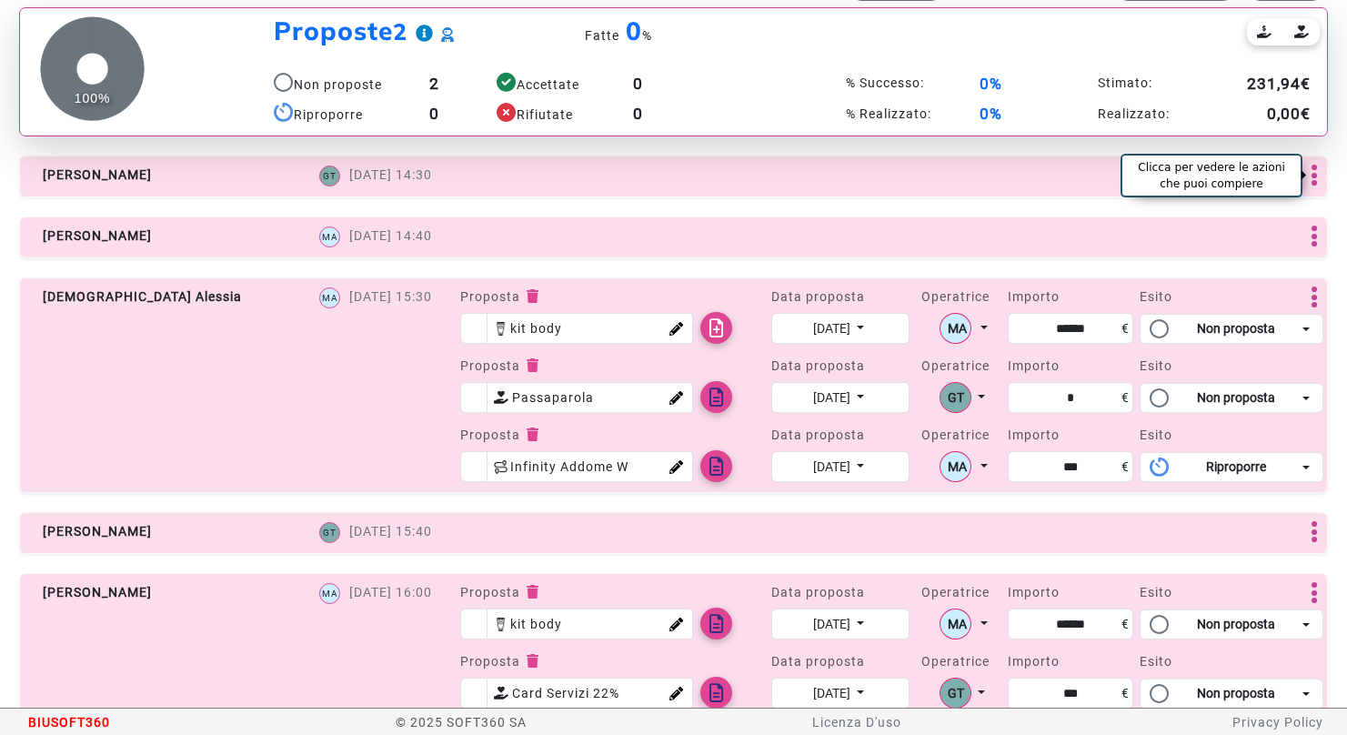
click at [1313, 182] on icon at bounding box center [1315, 175] width 14 height 32
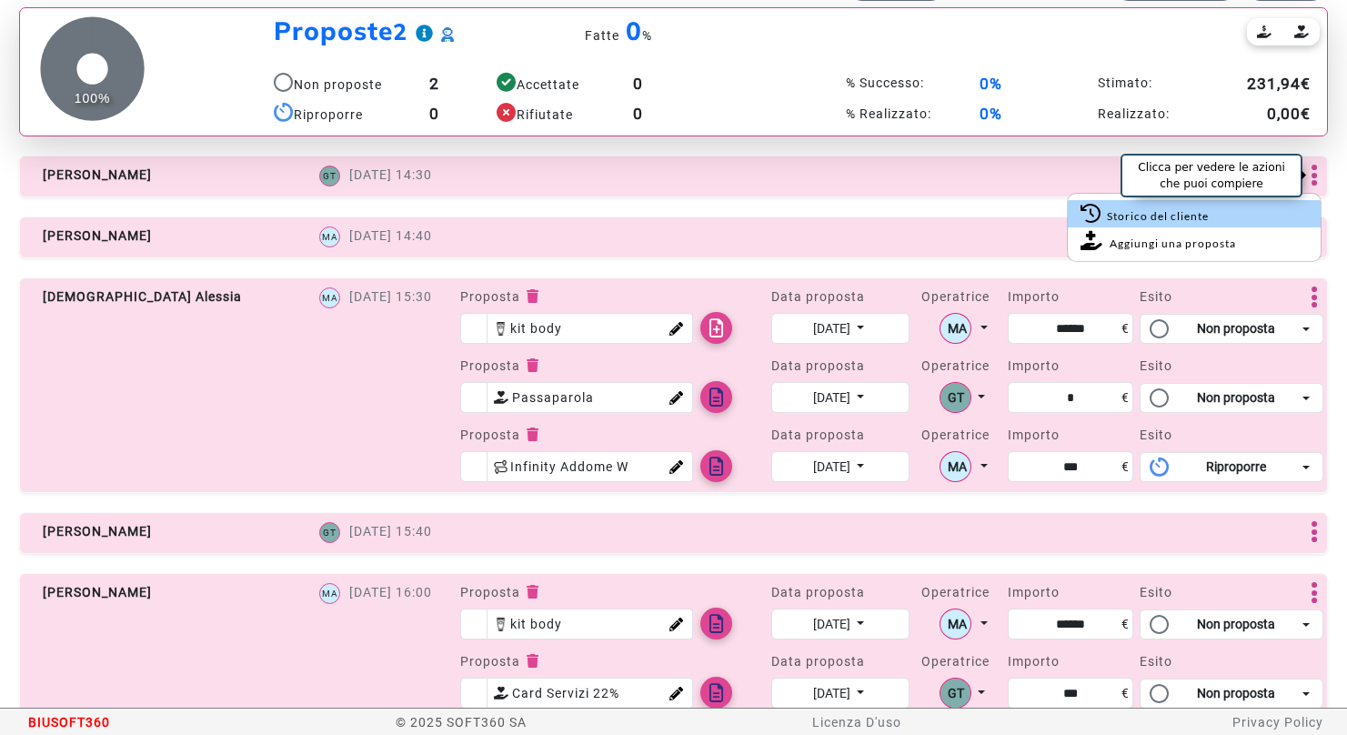
click at [1153, 209] on link "Storico del cliente" at bounding box center [1194, 213] width 253 height 27
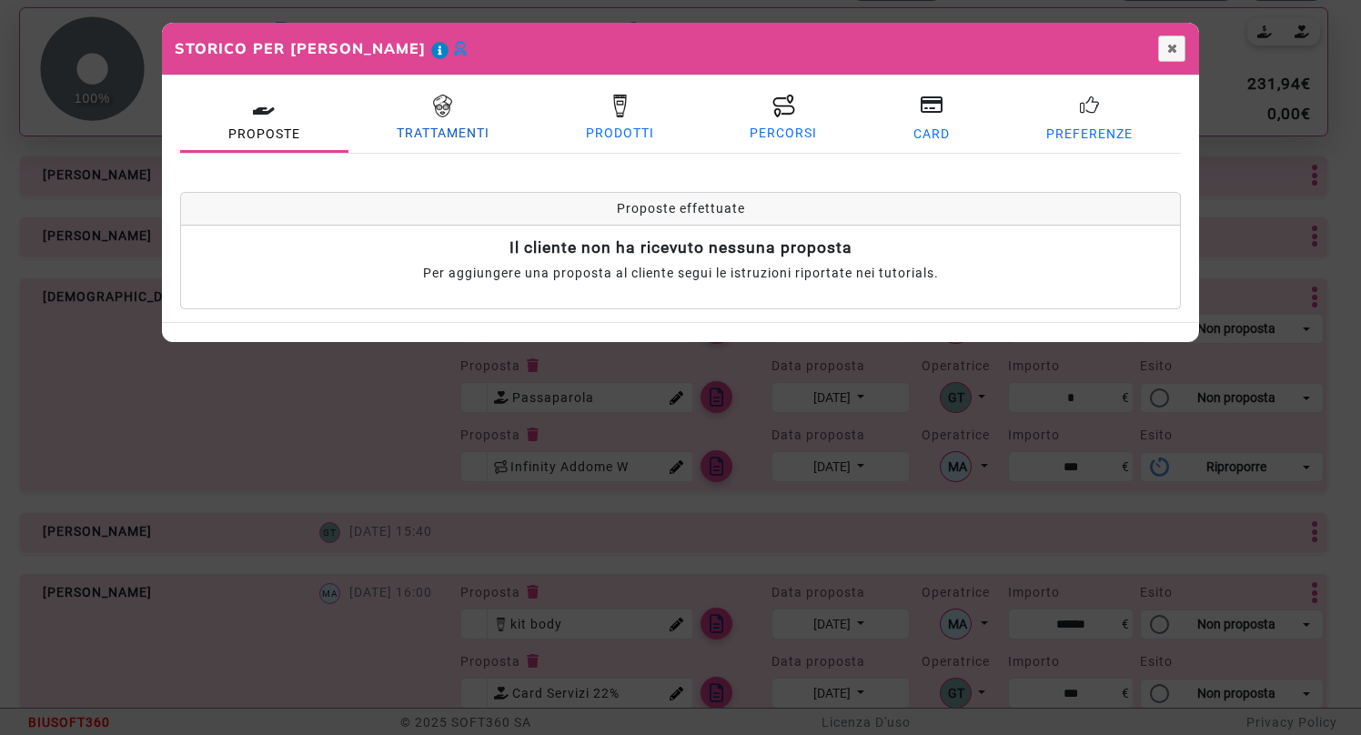
click at [406, 108] on button "Trattamenti" at bounding box center [442, 120] width 189 height 65
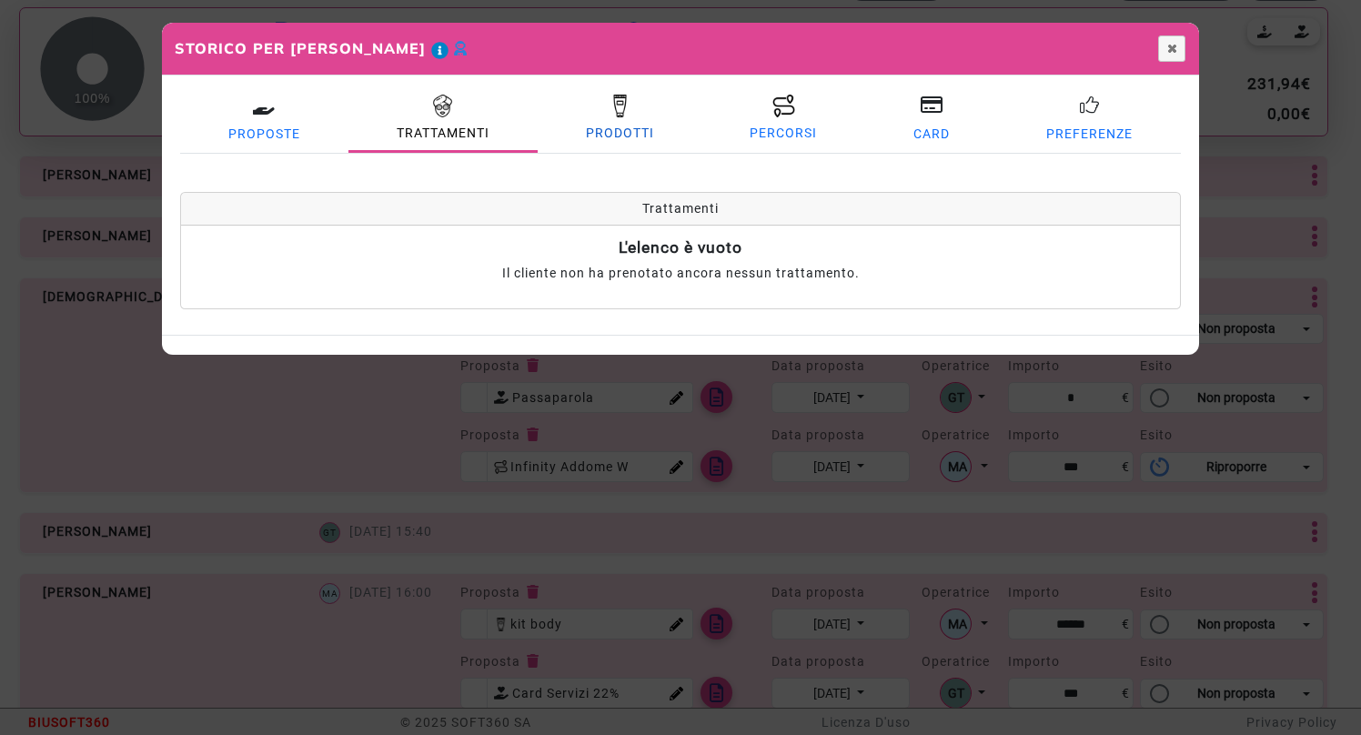
click at [605, 147] on button "Prodotti" at bounding box center [620, 120] width 165 height 65
click at [794, 128] on span "Percorsi" at bounding box center [783, 133] width 67 height 19
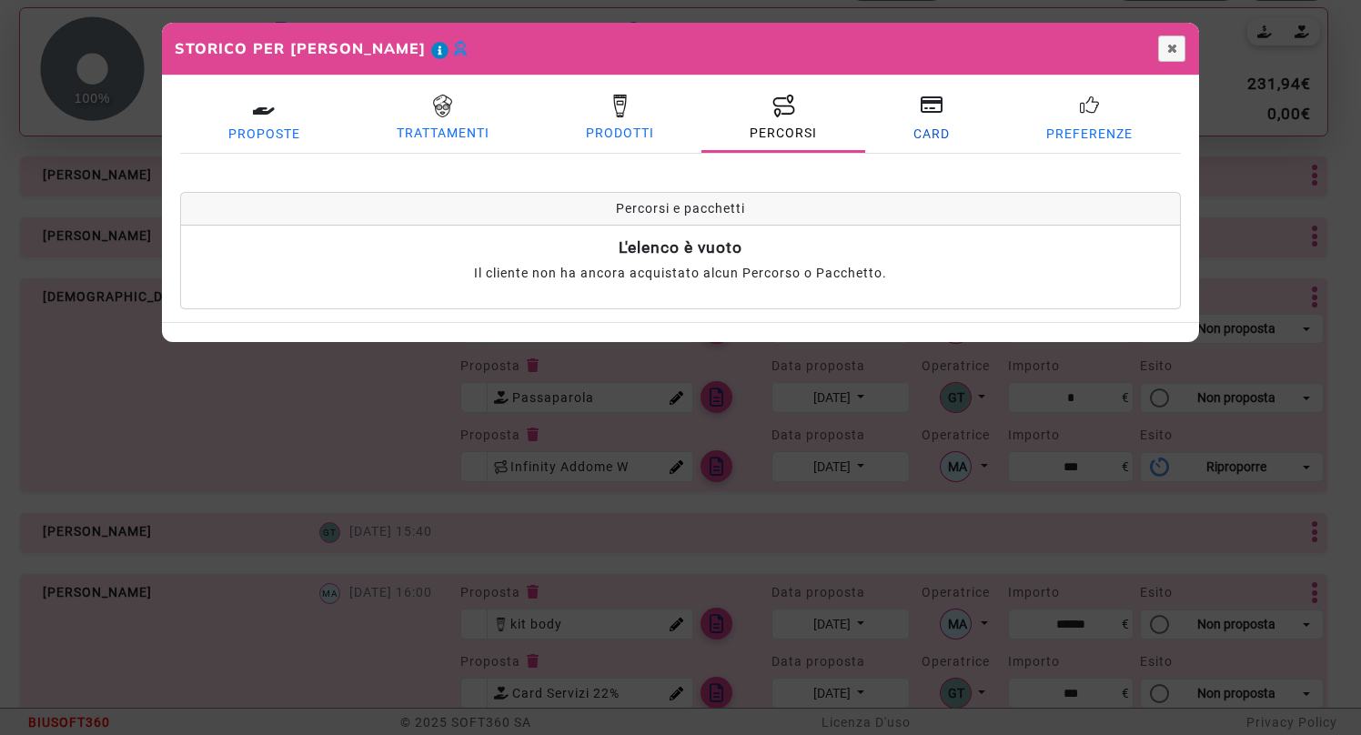
click at [958, 125] on button "Card" at bounding box center [931, 120] width 133 height 65
click at [1170, 58] on button "Chiudi" at bounding box center [1171, 48] width 27 height 26
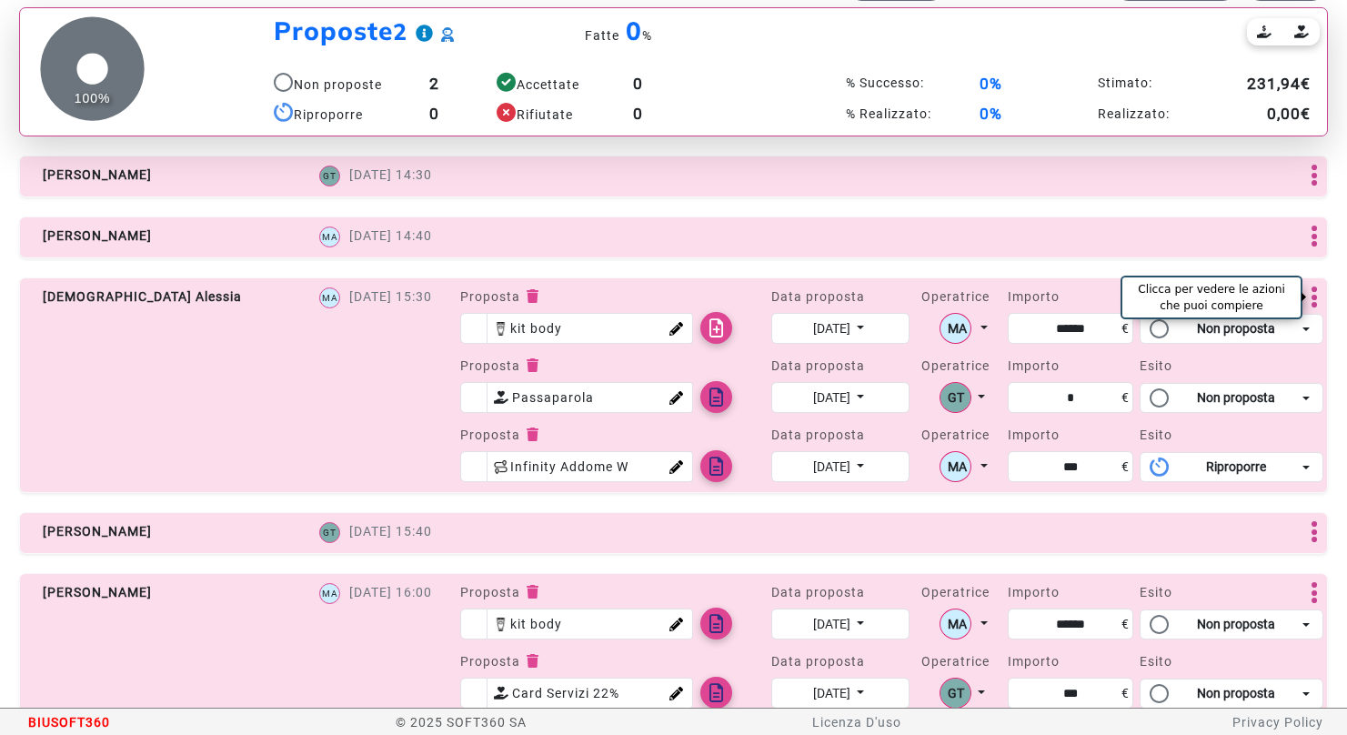
click at [1314, 294] on icon at bounding box center [1315, 297] width 14 height 32
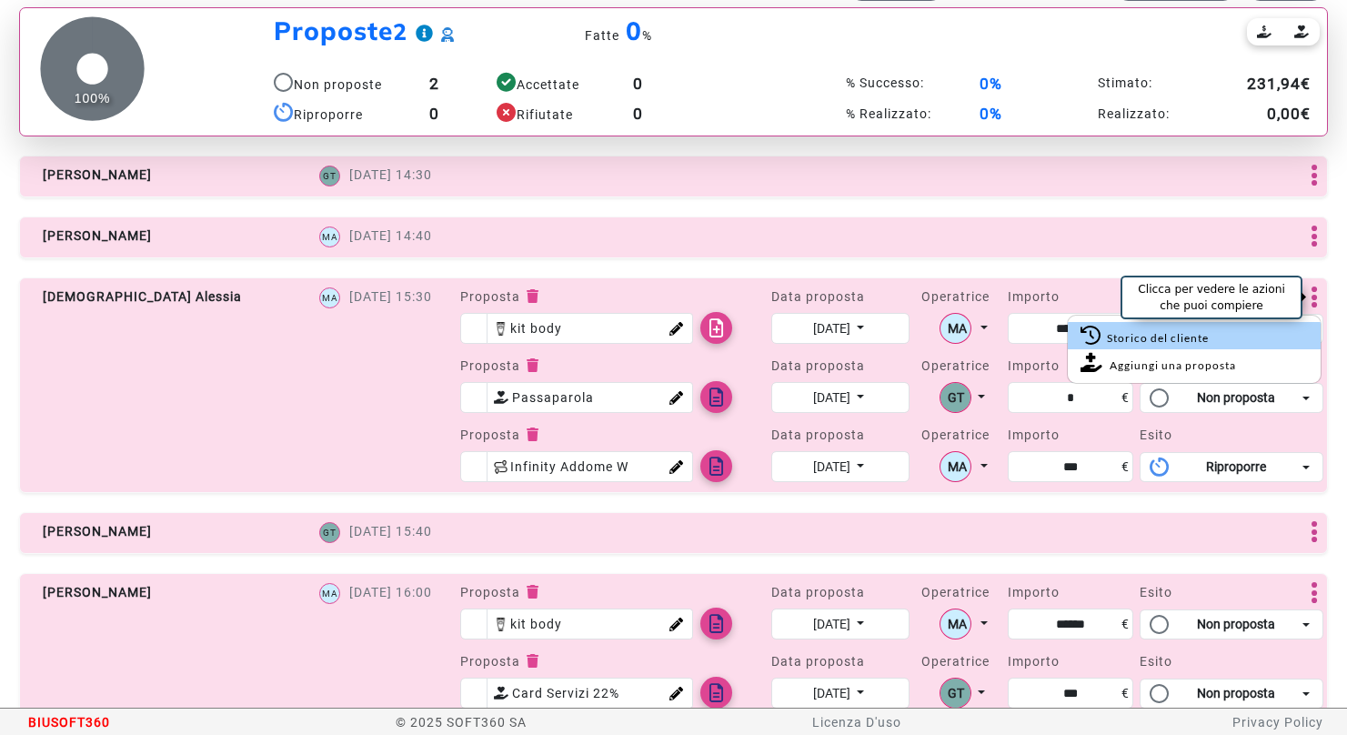
click at [1112, 328] on link "Storico del cliente" at bounding box center [1194, 335] width 253 height 27
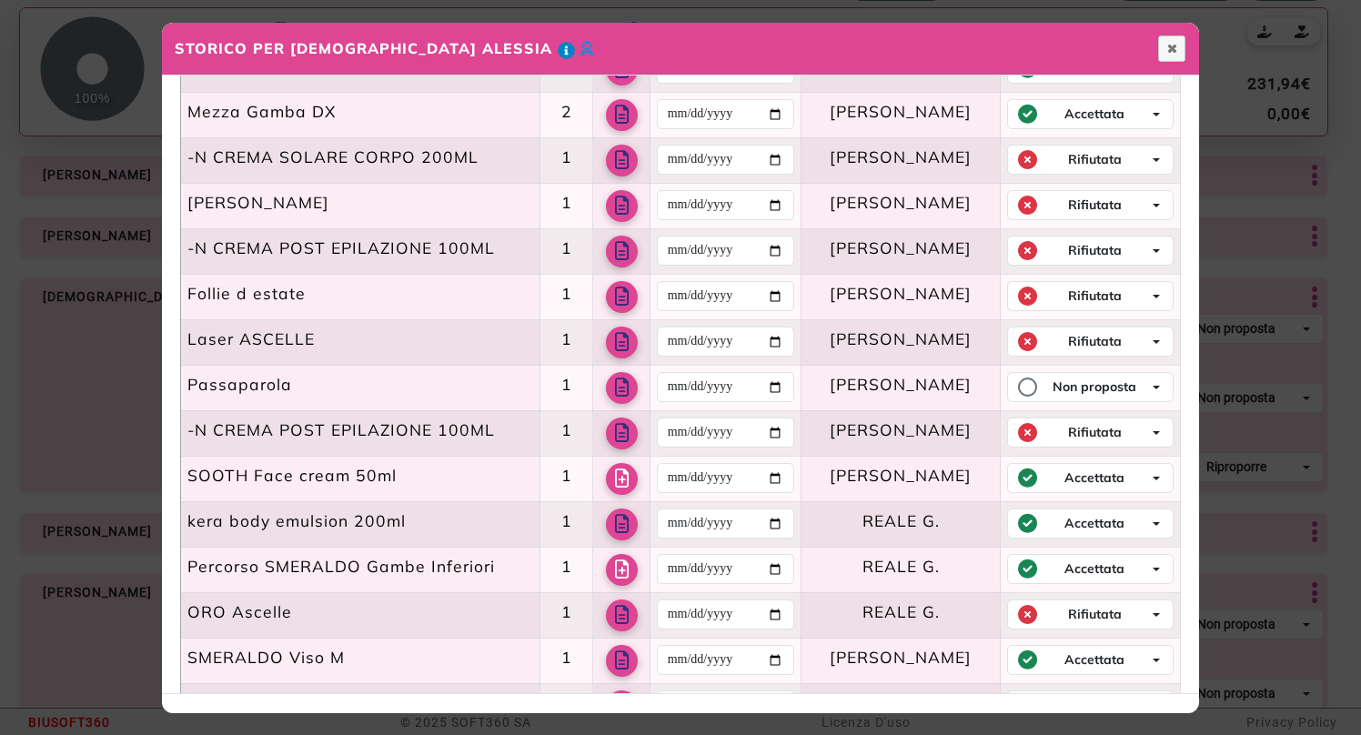
scroll to position [332, 0]
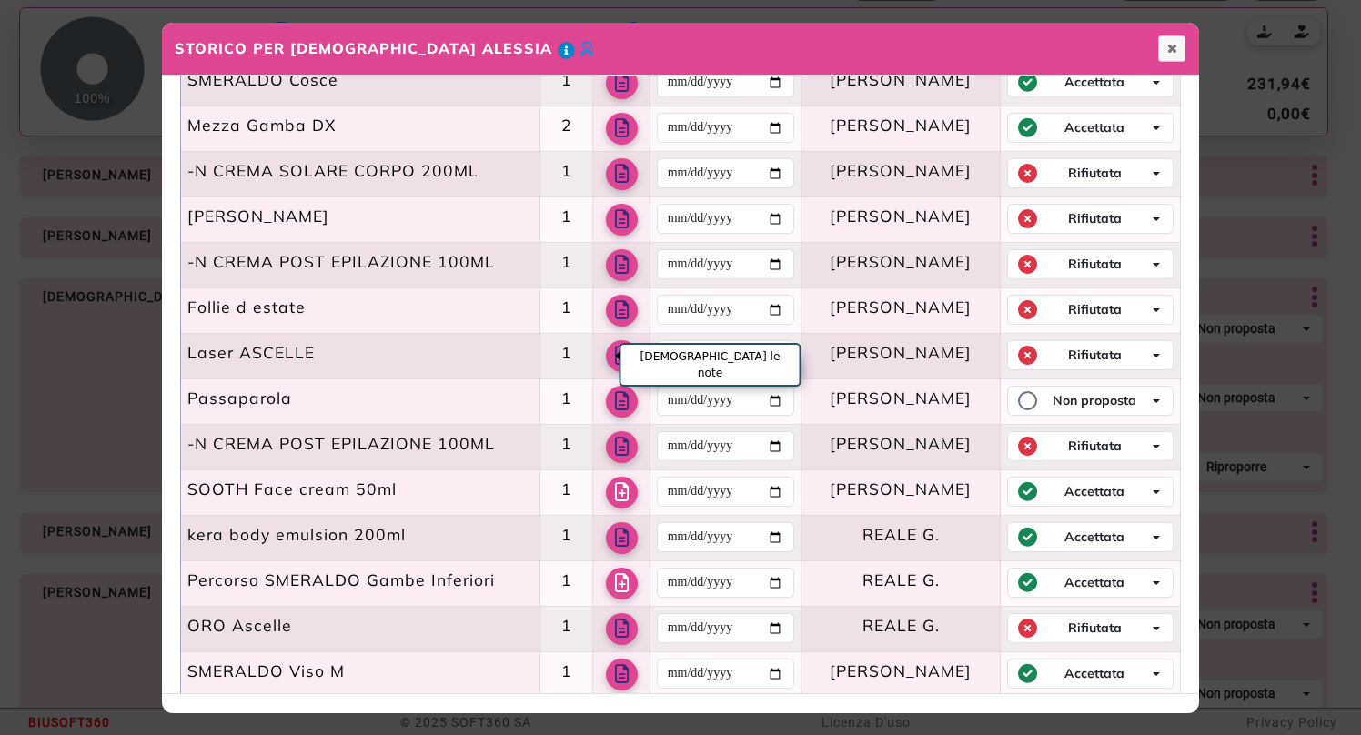
click at [606, 357] on button "Vedi le note" at bounding box center [622, 356] width 32 height 32
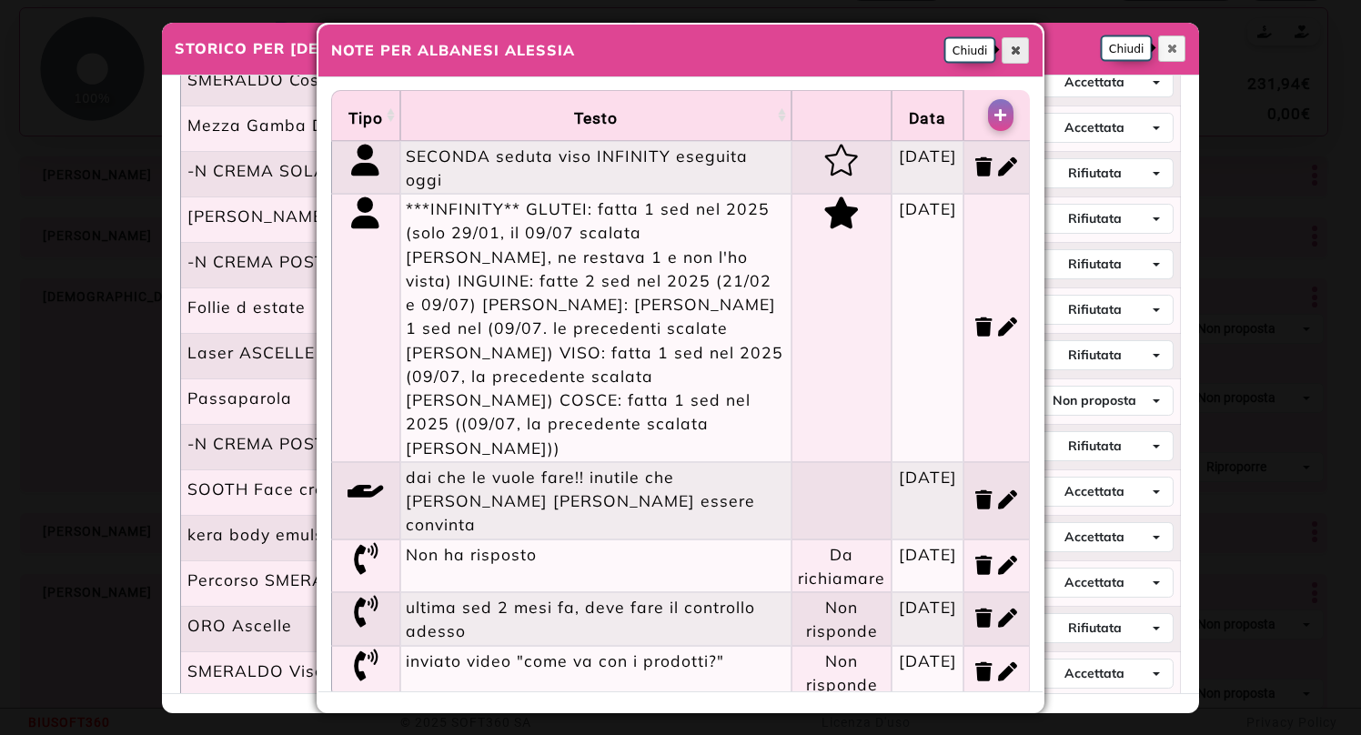
click at [1019, 56] on span "Chiudi" at bounding box center [1015, 50] width 15 height 15
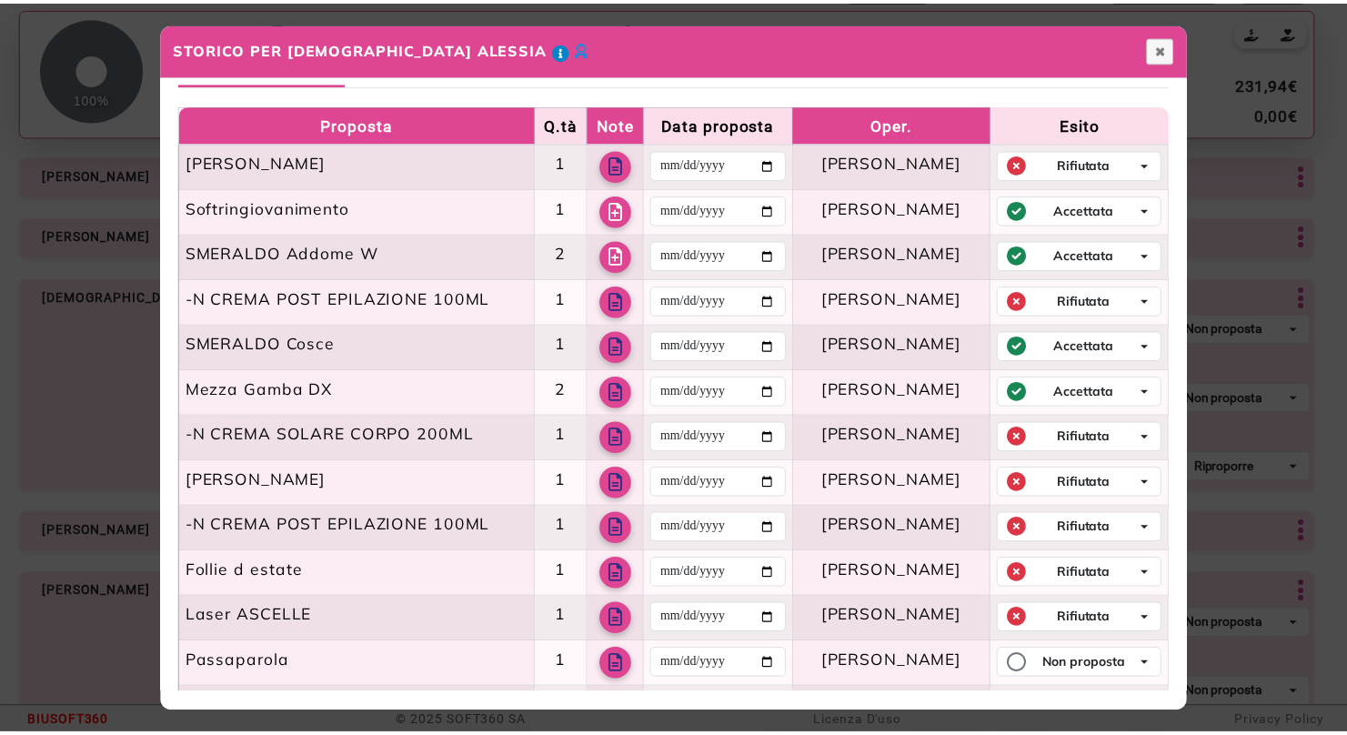
scroll to position [0, 0]
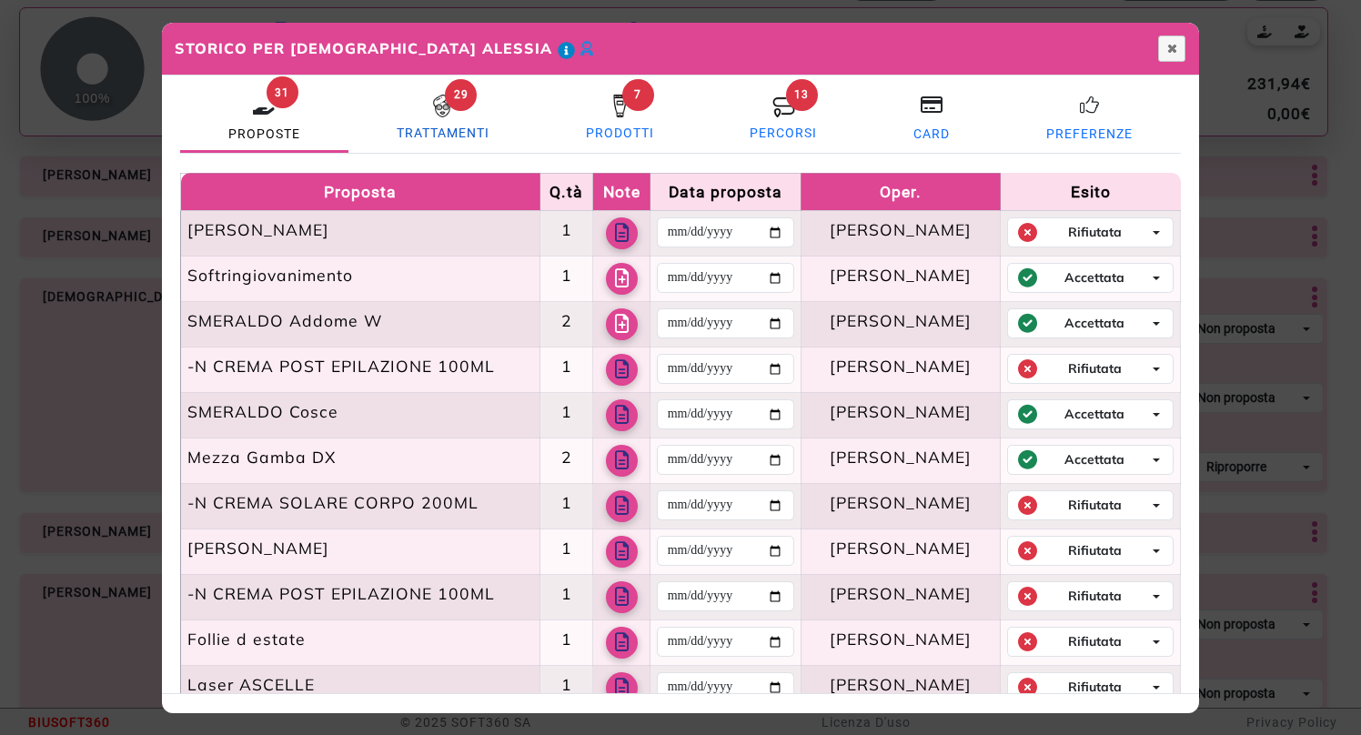
click at [465, 106] on span "29" at bounding box center [461, 95] width 32 height 32
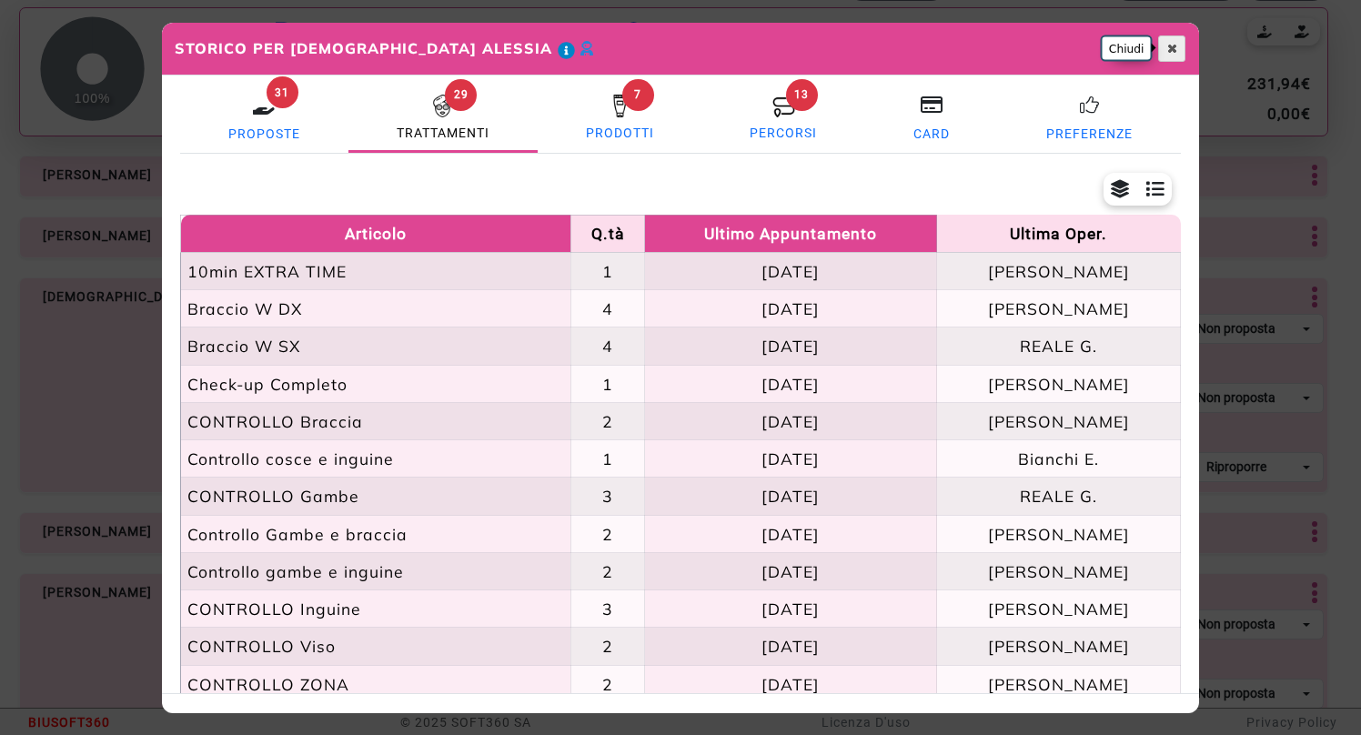
click at [1171, 55] on button "Chiudi" at bounding box center [1171, 48] width 27 height 26
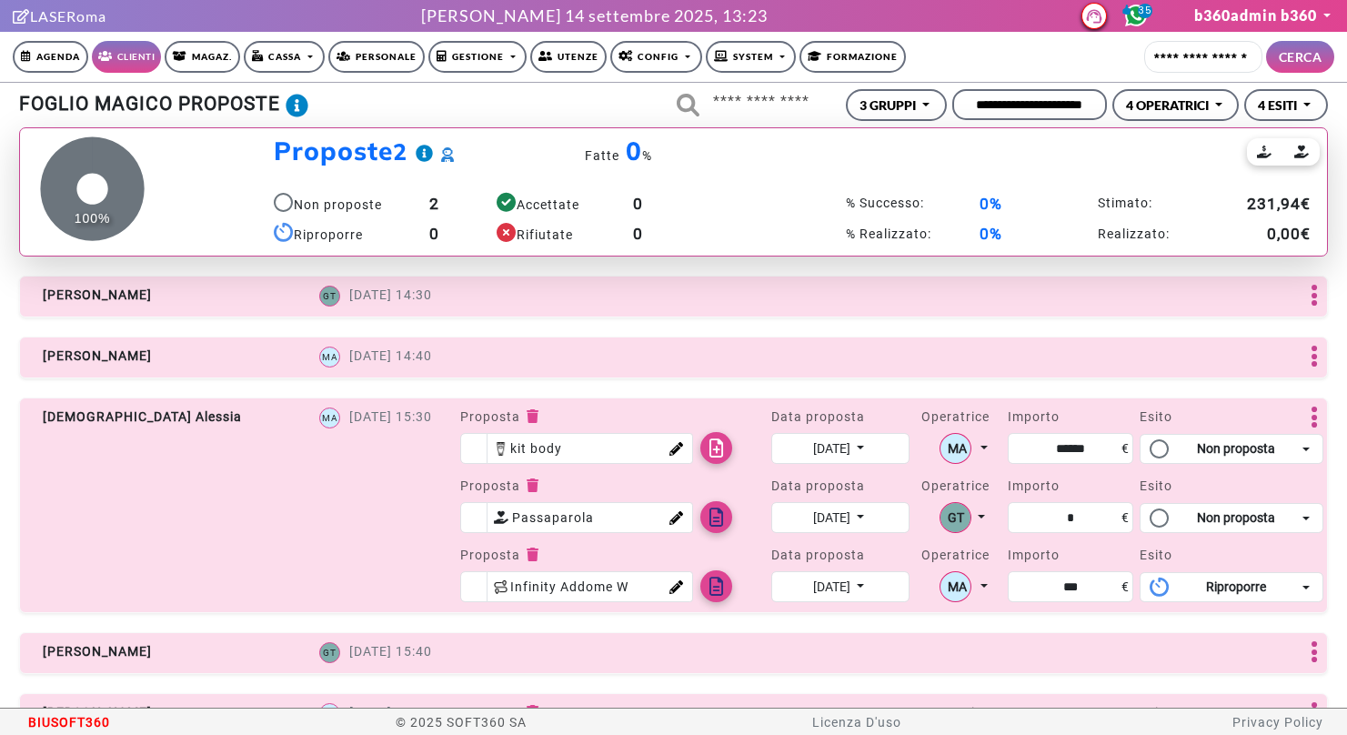
click at [55, 55] on link "Agenda" at bounding box center [51, 57] width 76 height 32
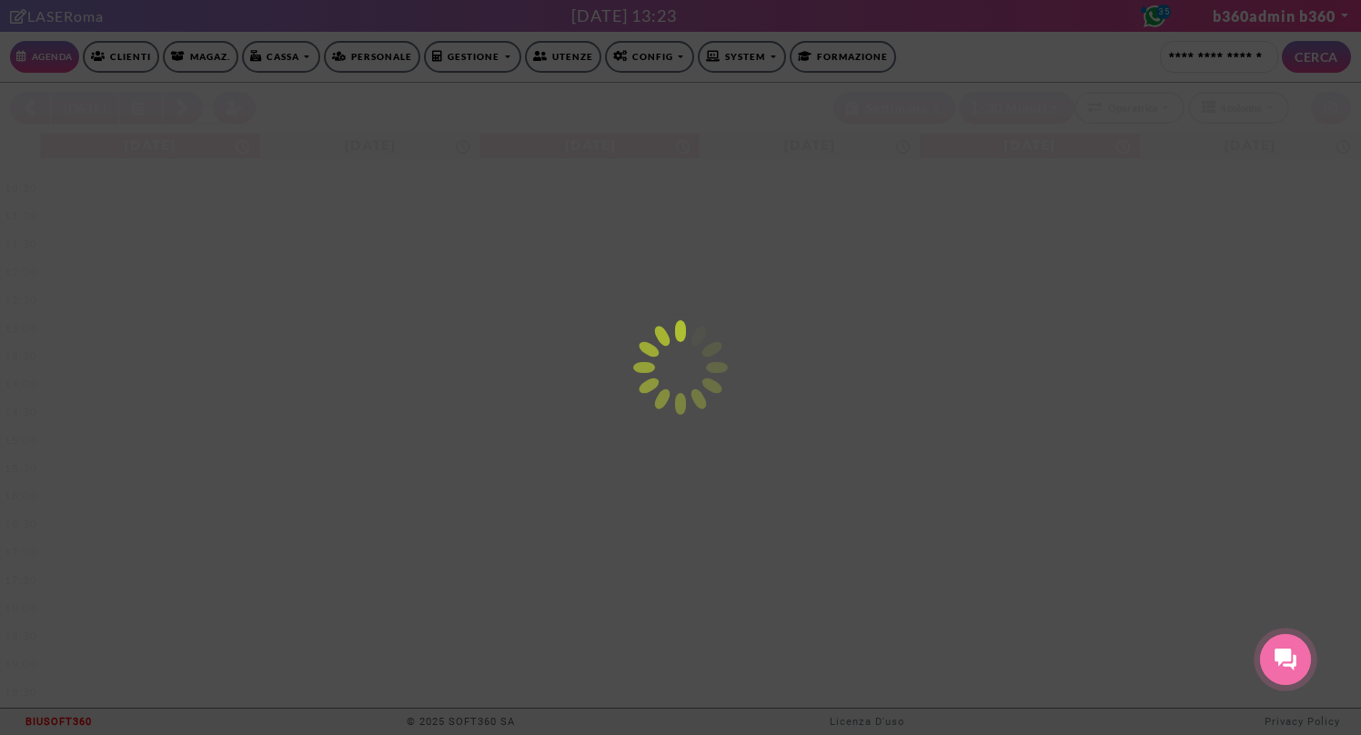
select select "********"
select select "*"
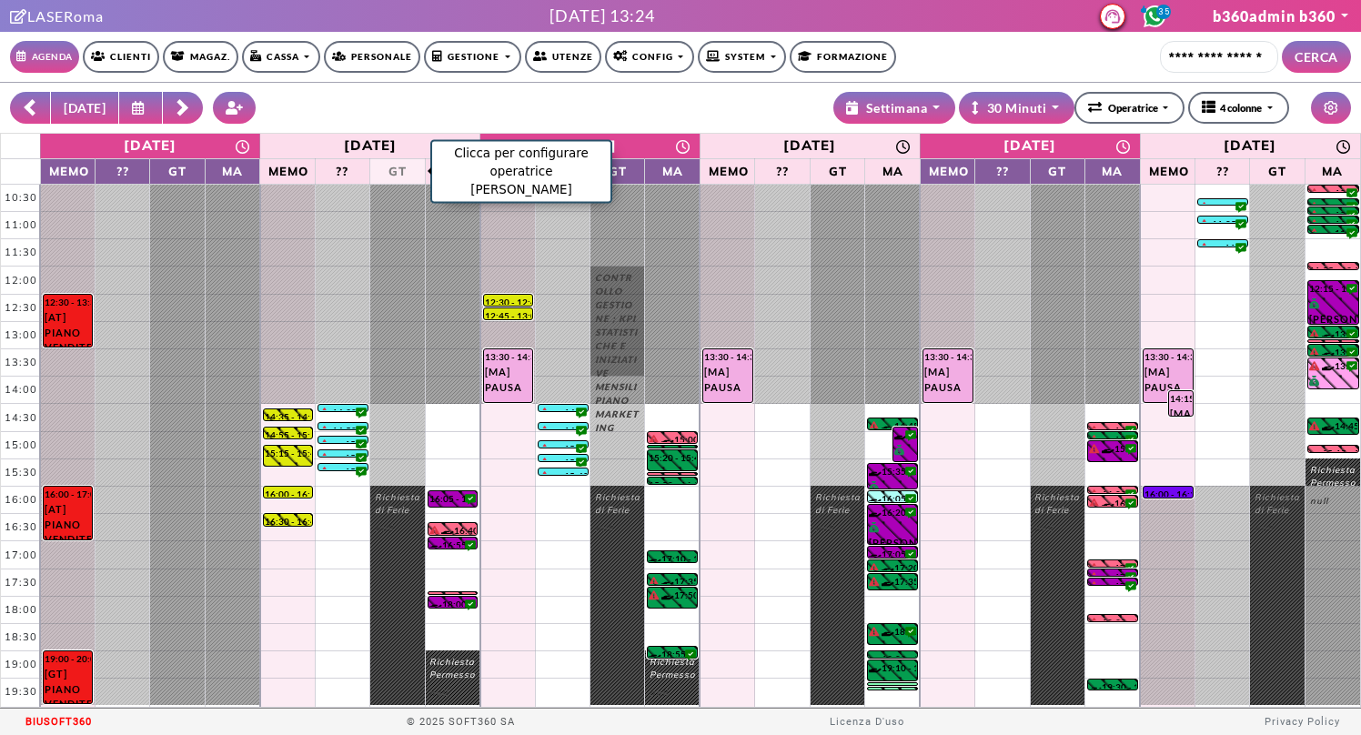
click at [396, 170] on span "GT" at bounding box center [397, 171] width 45 height 20
select select "*"
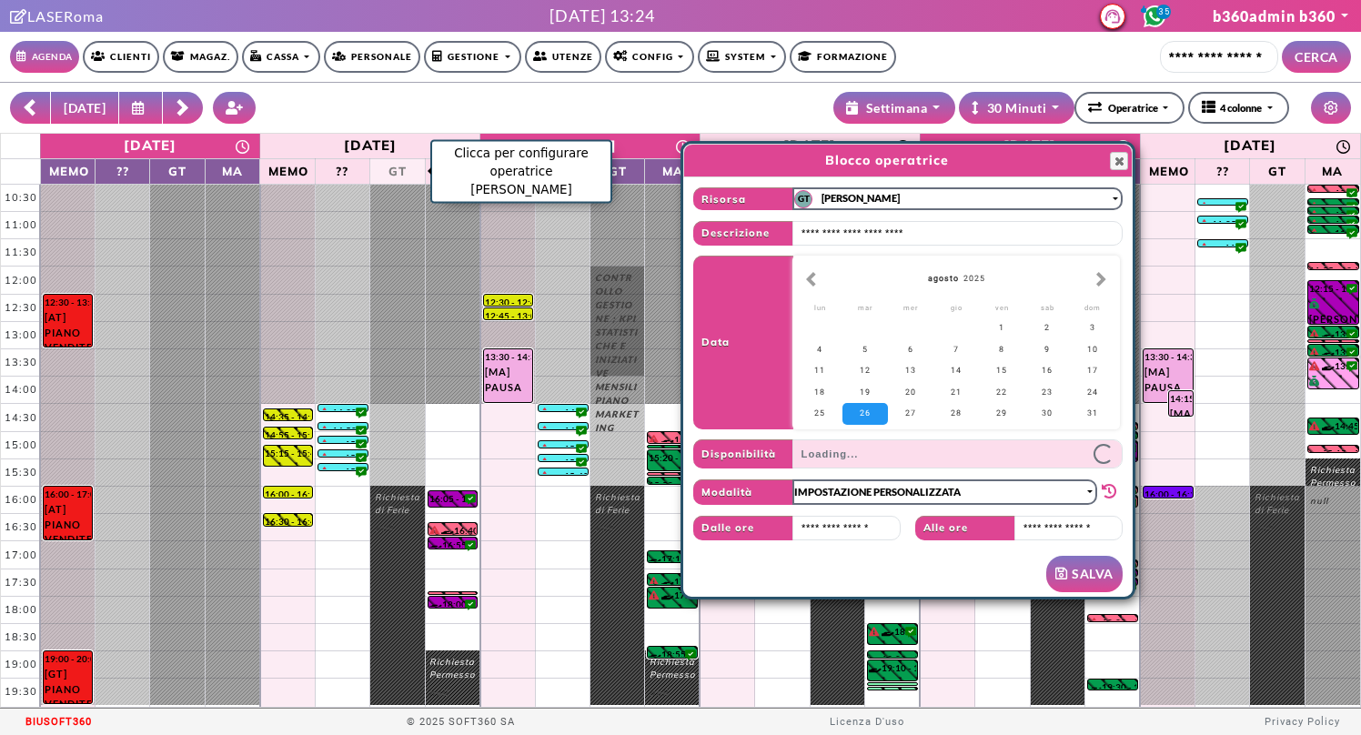
scroll to position [1, 0]
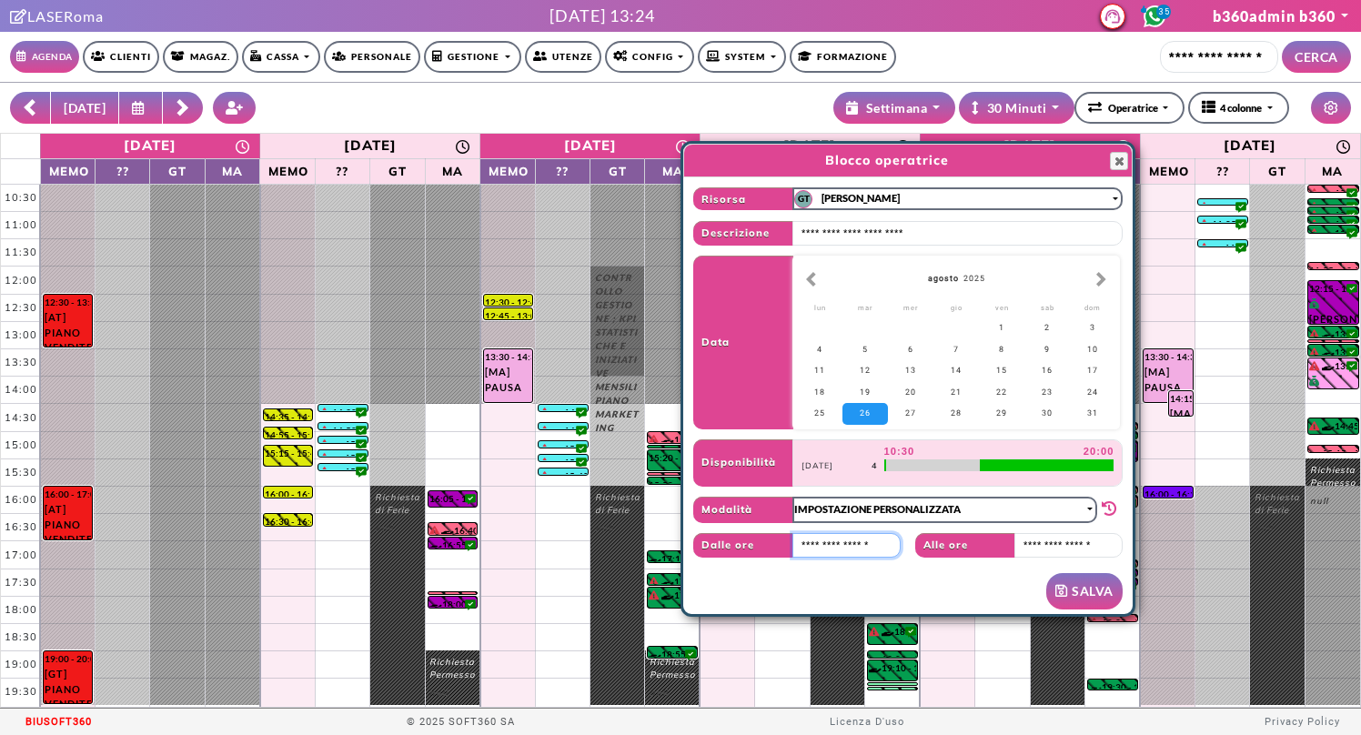
click at [821, 550] on input "text" at bounding box center [845, 545] width 107 height 25
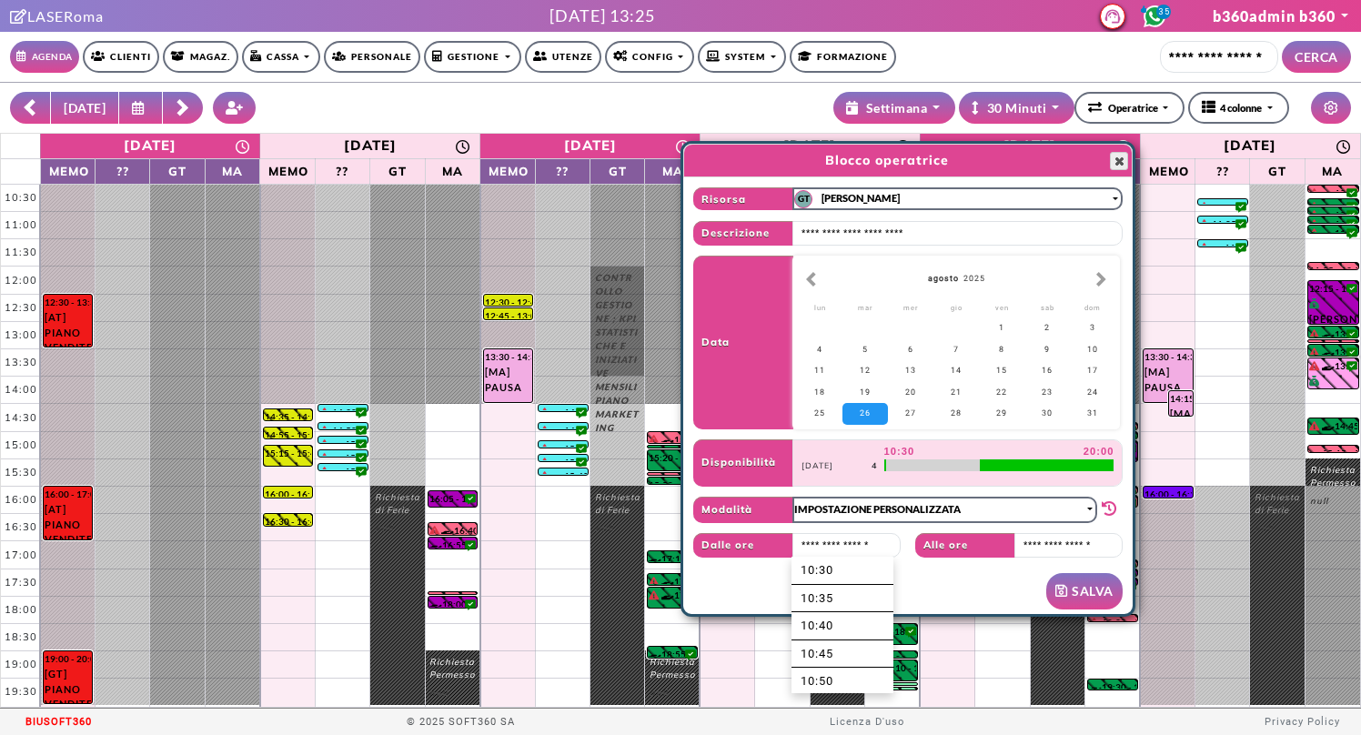
click at [1121, 161] on span "button" at bounding box center [1119, 161] width 15 height 15
